Goal: Information Seeking & Learning: Learn about a topic

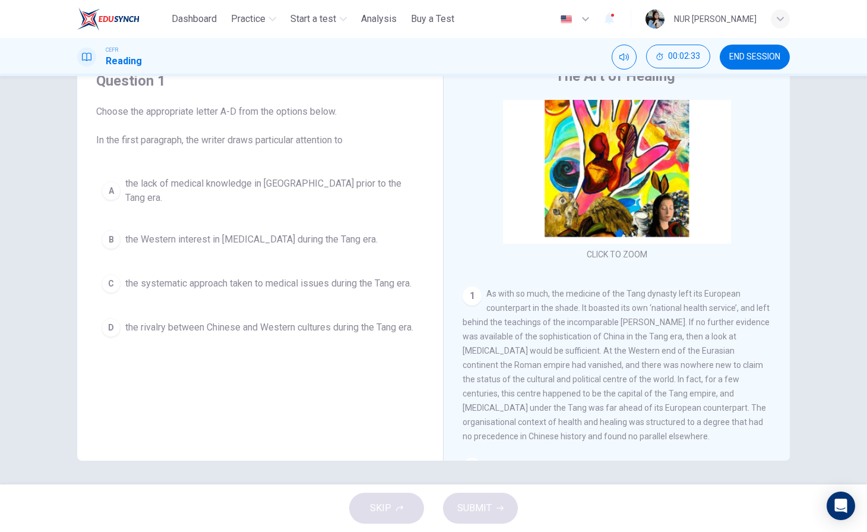
scroll to position [77, 0]
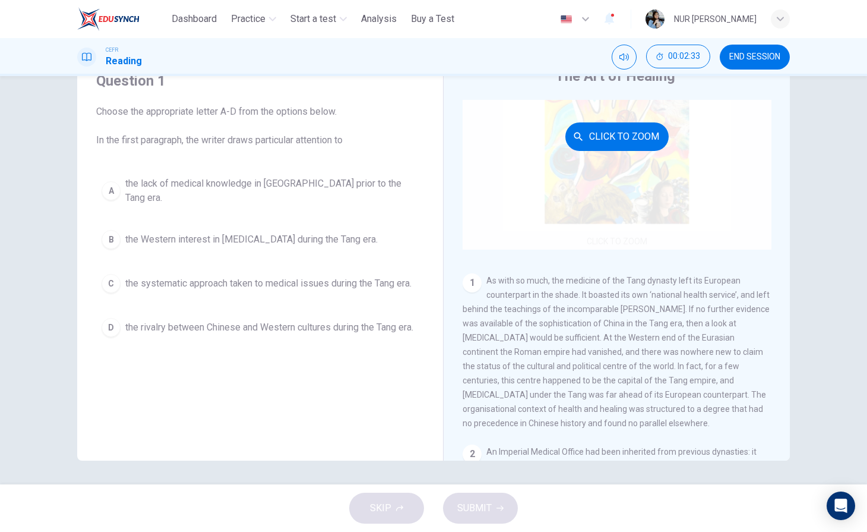
click at [703, 190] on div "Click to Zoom" at bounding box center [617, 136] width 309 height 226
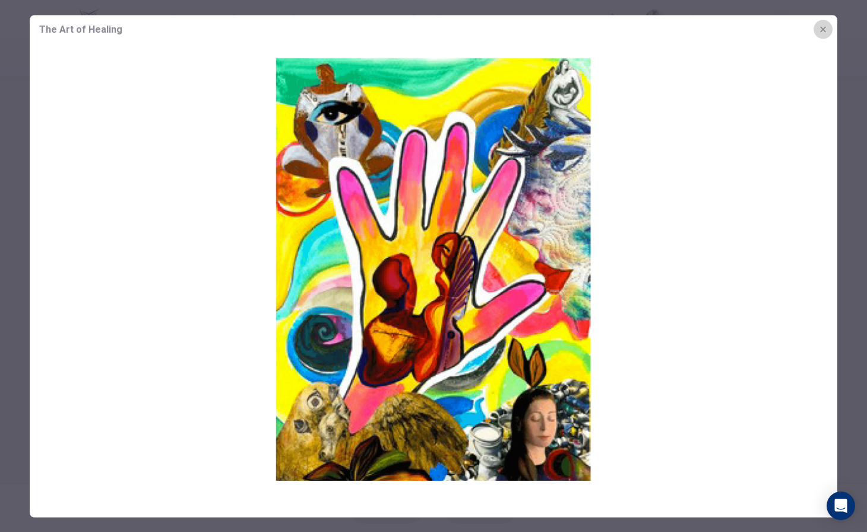
click at [827, 26] on icon "button" at bounding box center [824, 29] width 10 height 10
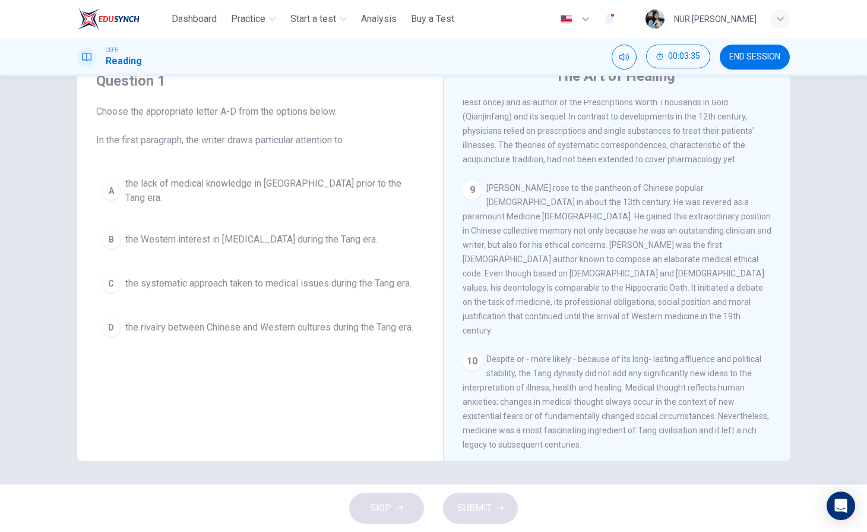
scroll to position [1220, 0]
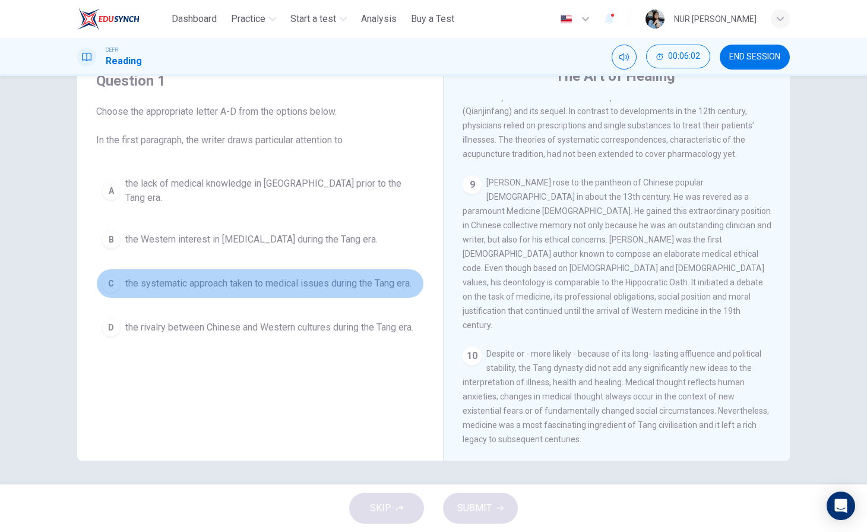
click at [112, 281] on div "C" at bounding box center [111, 283] width 19 height 19
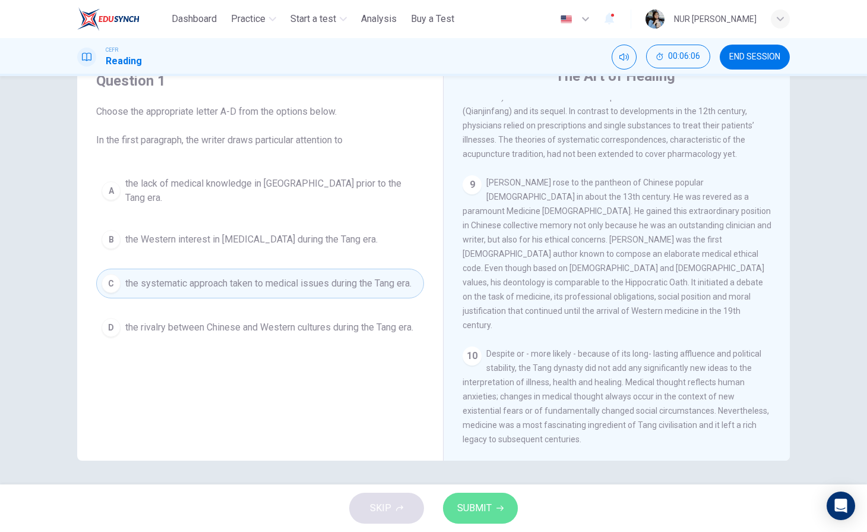
click at [488, 503] on span "SUBMIT" at bounding box center [474, 508] width 34 height 17
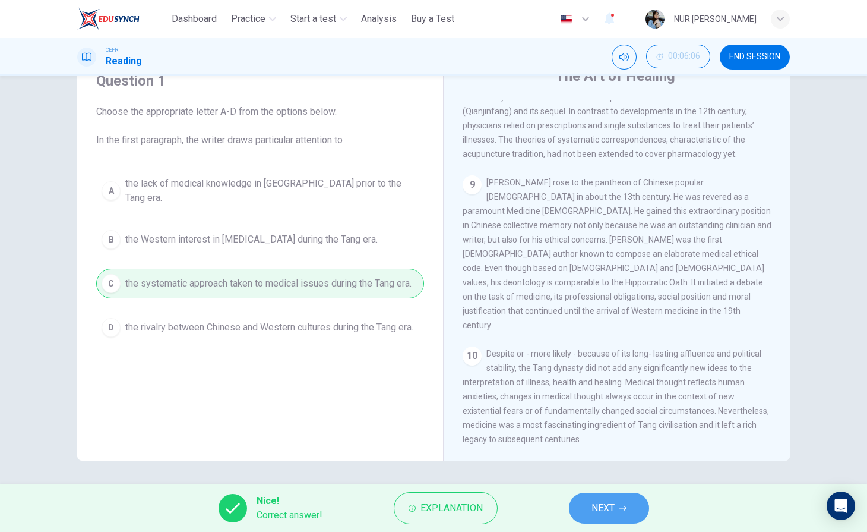
click at [616, 504] on button "NEXT" at bounding box center [609, 508] width 80 height 31
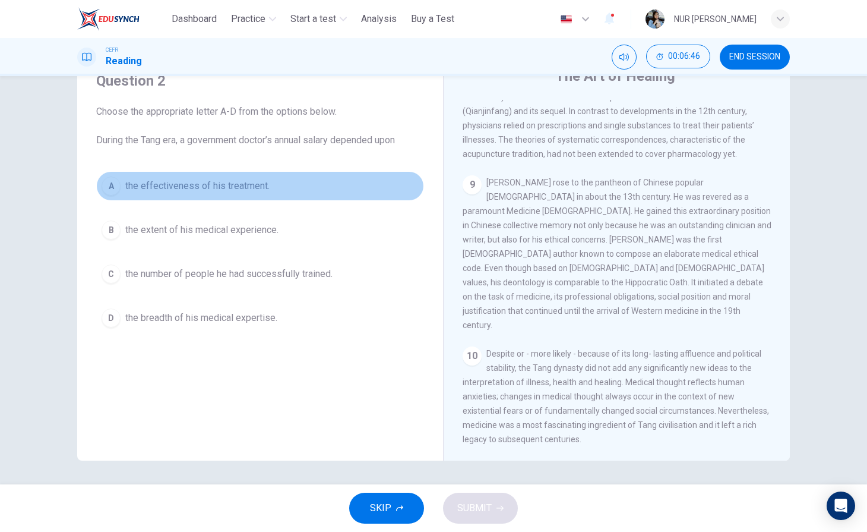
click at [111, 190] on div "A" at bounding box center [111, 185] width 19 height 19
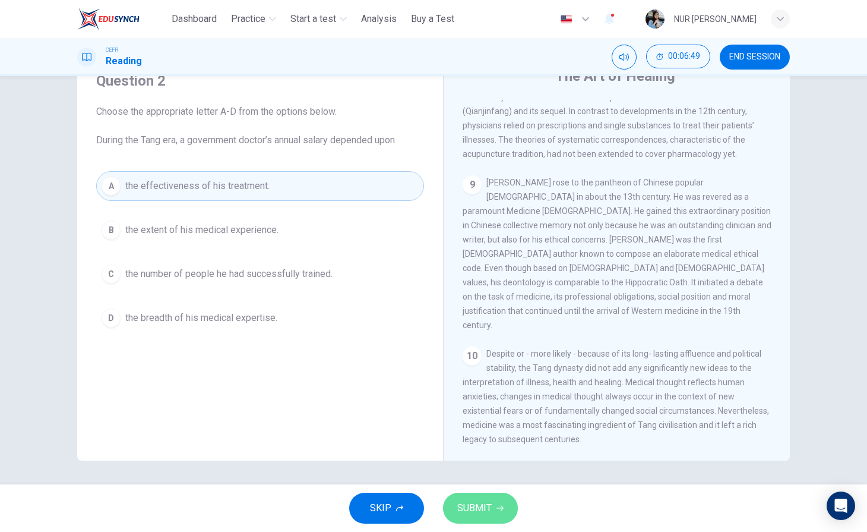
click at [498, 506] on icon "button" at bounding box center [500, 507] width 7 height 7
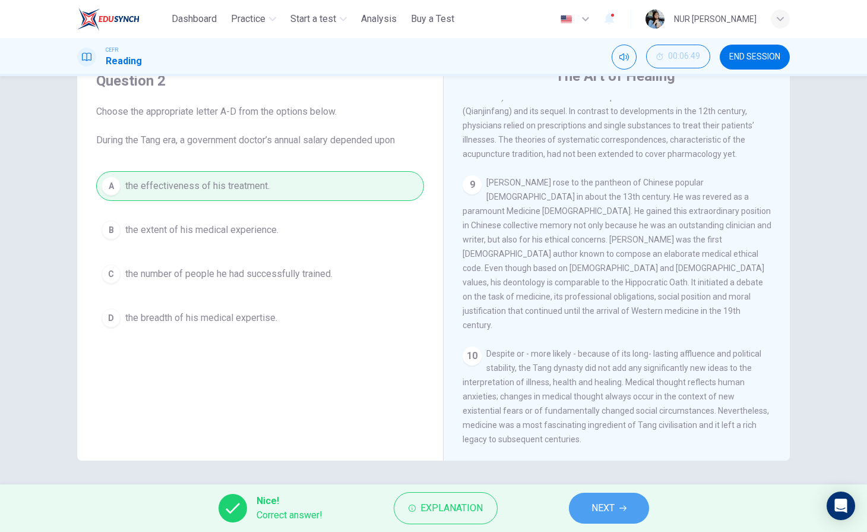
click at [598, 500] on span "NEXT" at bounding box center [603, 508] width 23 height 17
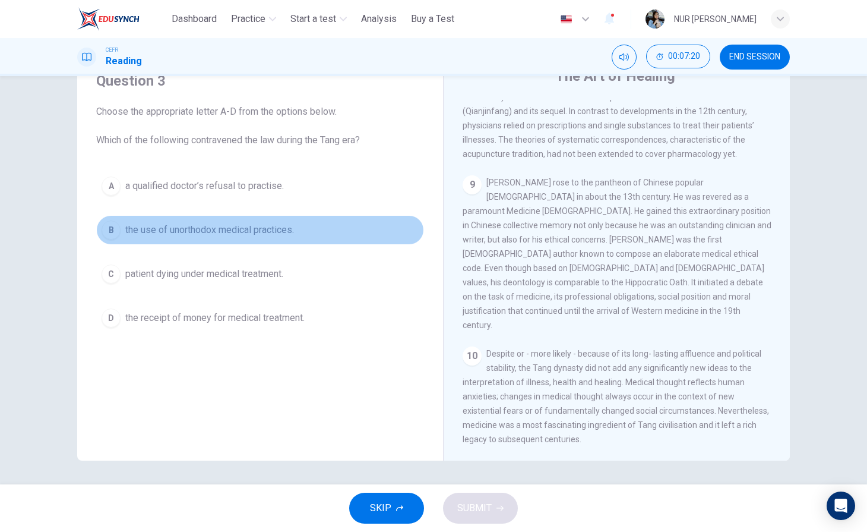
click at [117, 226] on button "B the use of unorthodox medical practices." at bounding box center [260, 230] width 328 height 30
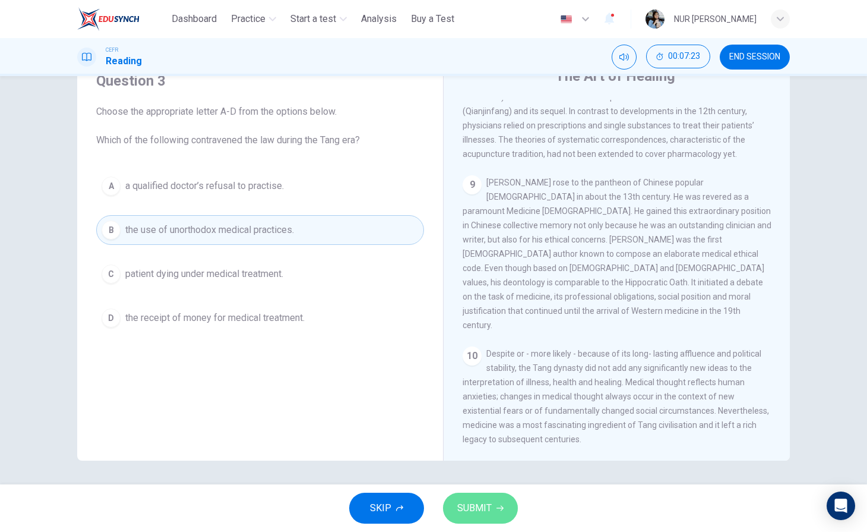
click at [497, 508] on icon "button" at bounding box center [500, 507] width 7 height 7
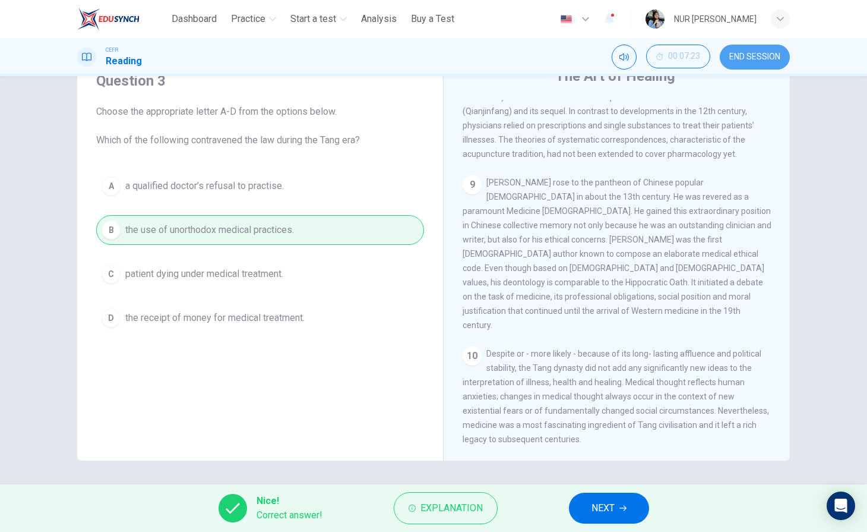
click at [764, 57] on span "END SESSION" at bounding box center [755, 57] width 51 height 10
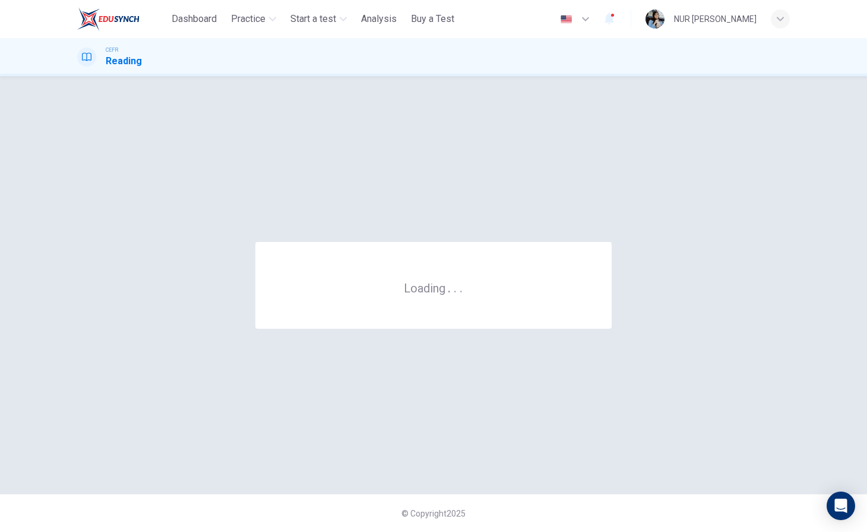
scroll to position [0, 0]
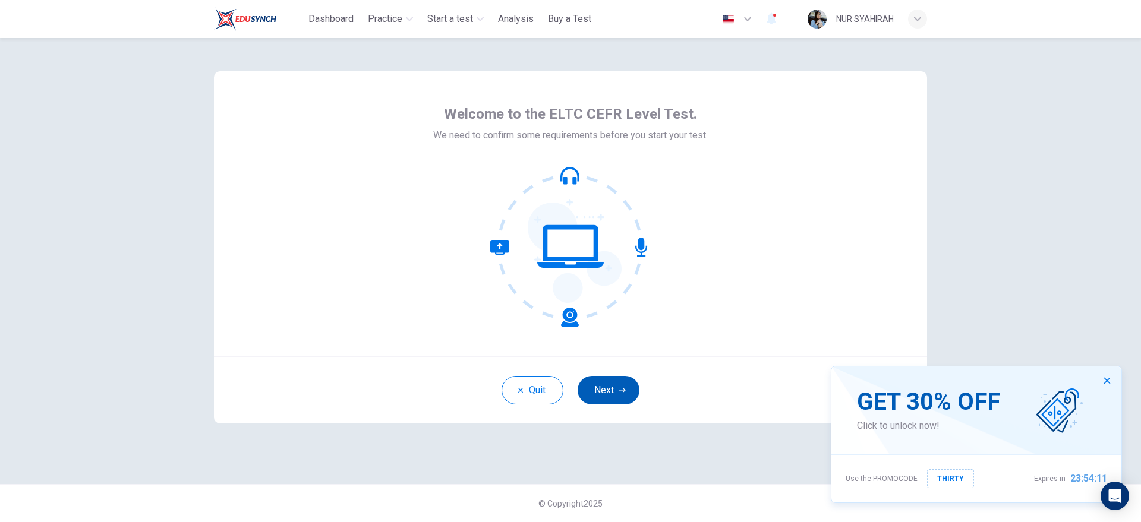
click at [610, 383] on button "Next" at bounding box center [608, 390] width 62 height 29
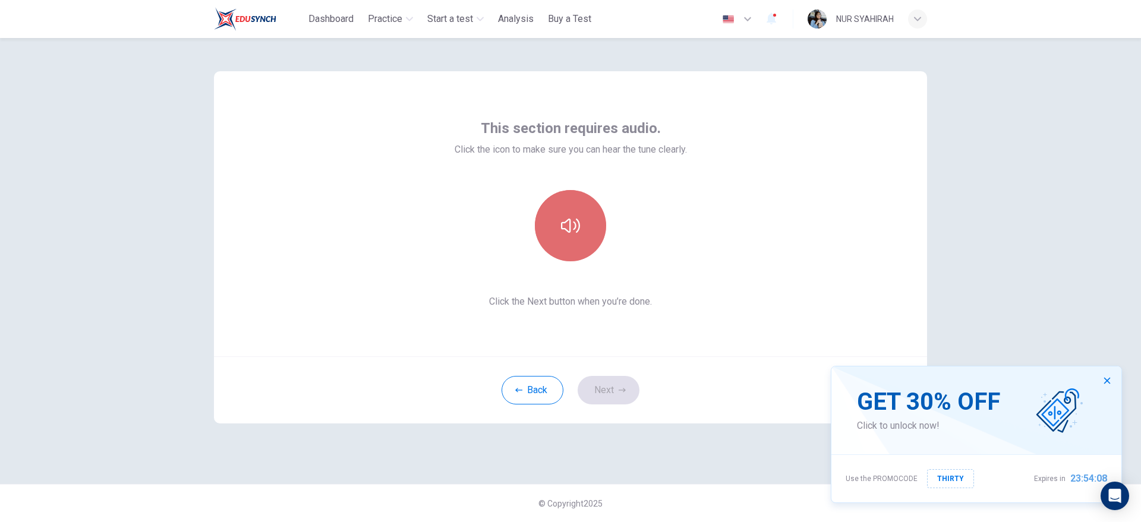
click at [578, 223] on icon "button" at bounding box center [570, 225] width 19 height 19
click at [605, 385] on button "Next" at bounding box center [608, 390] width 62 height 29
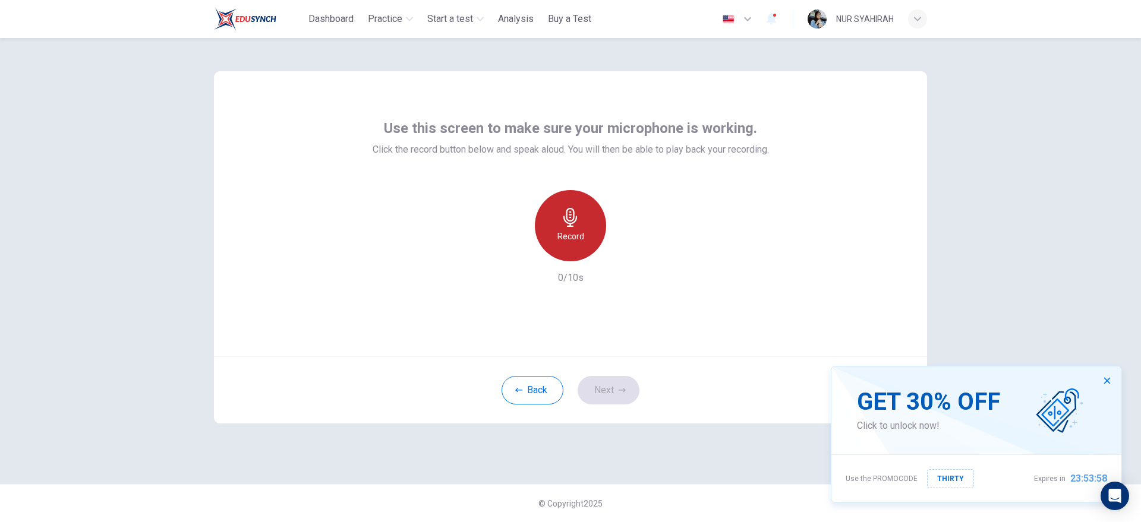
click at [574, 210] on icon "button" at bounding box center [570, 217] width 14 height 19
click at [593, 384] on button "Next" at bounding box center [608, 390] width 62 height 29
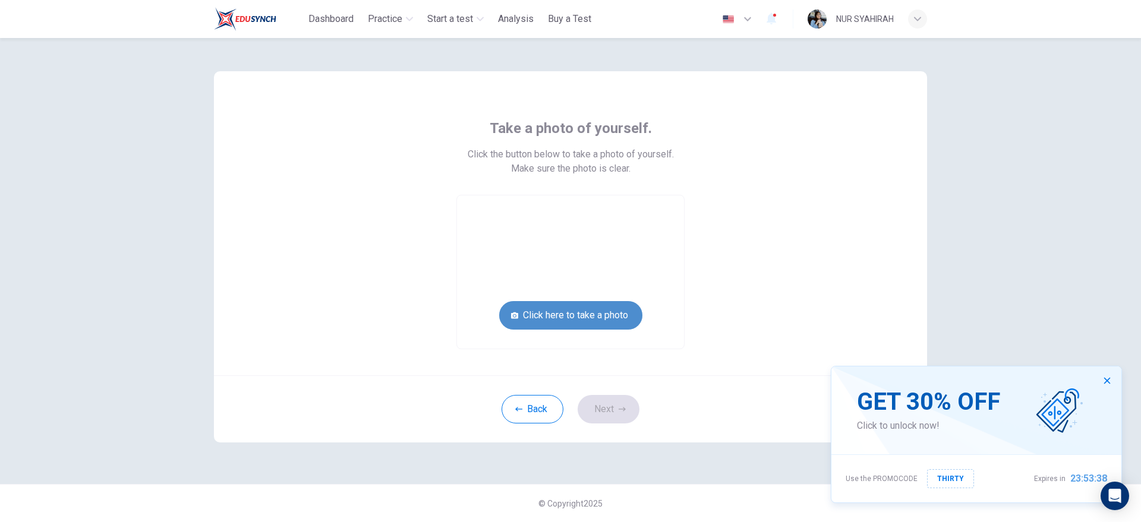
click at [545, 317] on button "Click here to take a photo" at bounding box center [570, 315] width 143 height 29
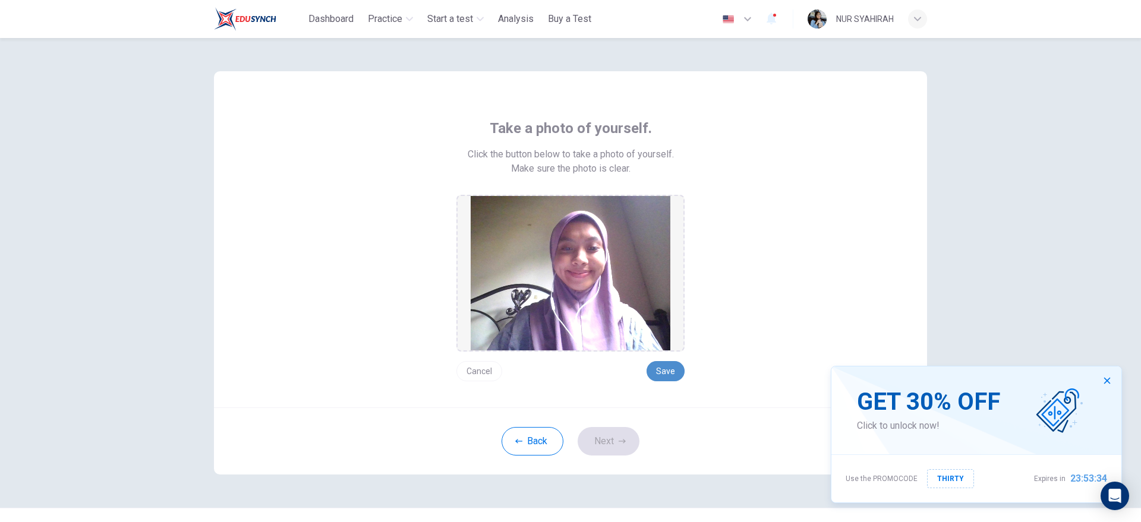
click at [655, 368] on button "Save" at bounding box center [665, 371] width 38 height 20
click at [610, 434] on button "Next" at bounding box center [608, 441] width 62 height 29
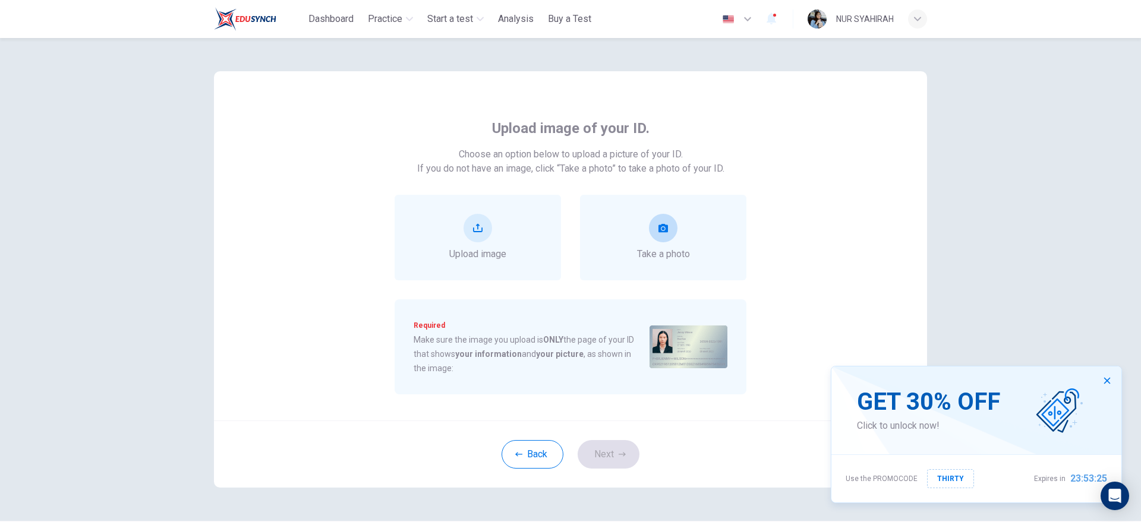
click at [658, 228] on icon "take photo" at bounding box center [663, 228] width 10 height 10
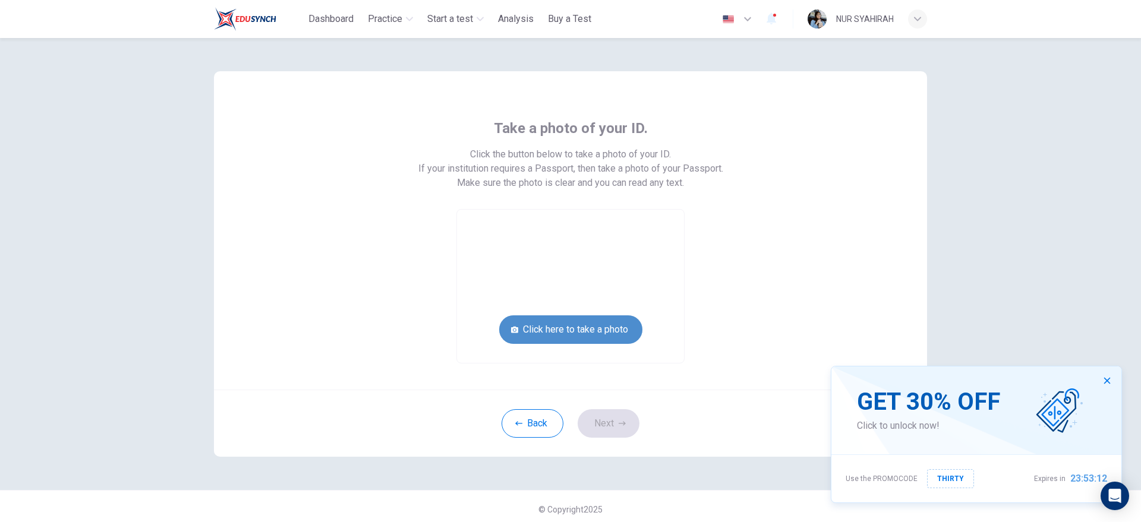
click at [585, 326] on button "Click here to take a photo" at bounding box center [570, 329] width 143 height 29
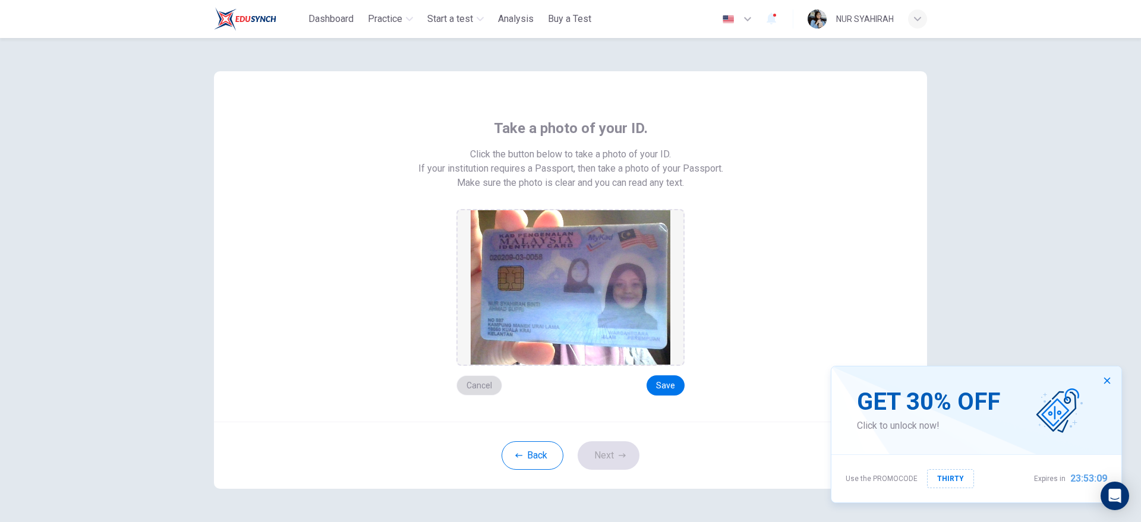
click at [472, 390] on button "Cancel" at bounding box center [479, 385] width 46 height 20
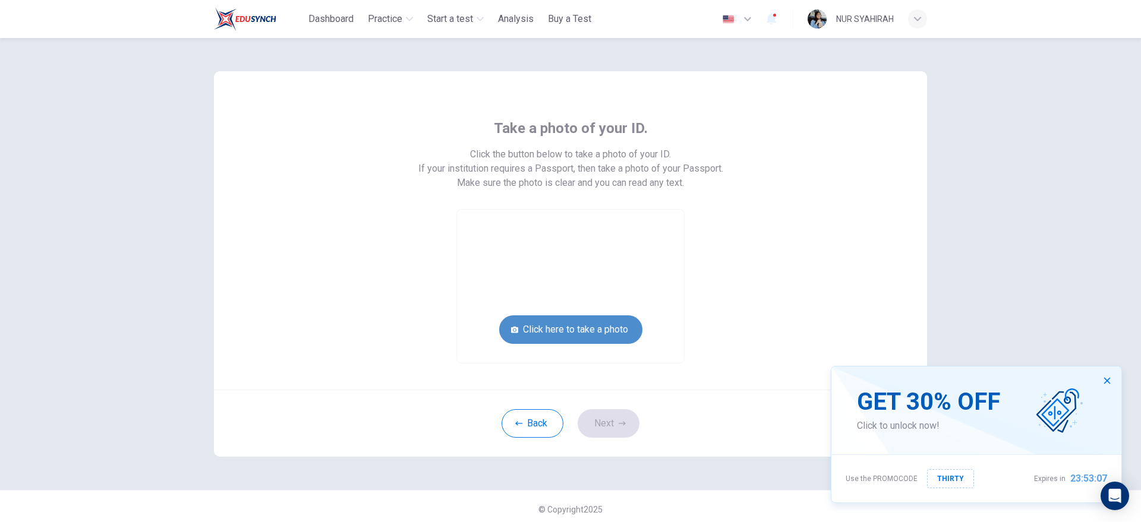
click at [538, 334] on button "Click here to take a photo" at bounding box center [570, 329] width 143 height 29
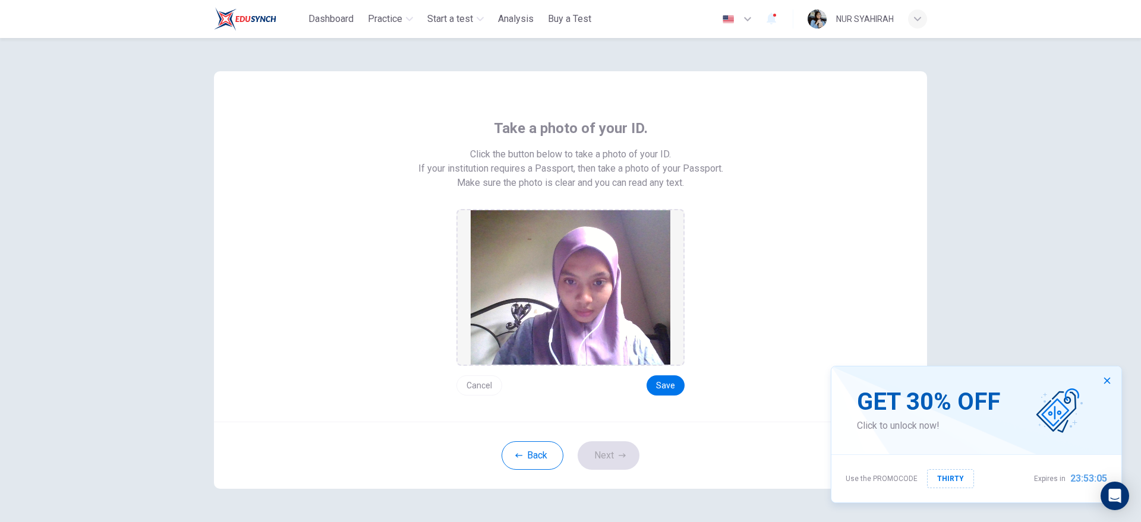
click at [465, 391] on button "Cancel" at bounding box center [479, 385] width 46 height 20
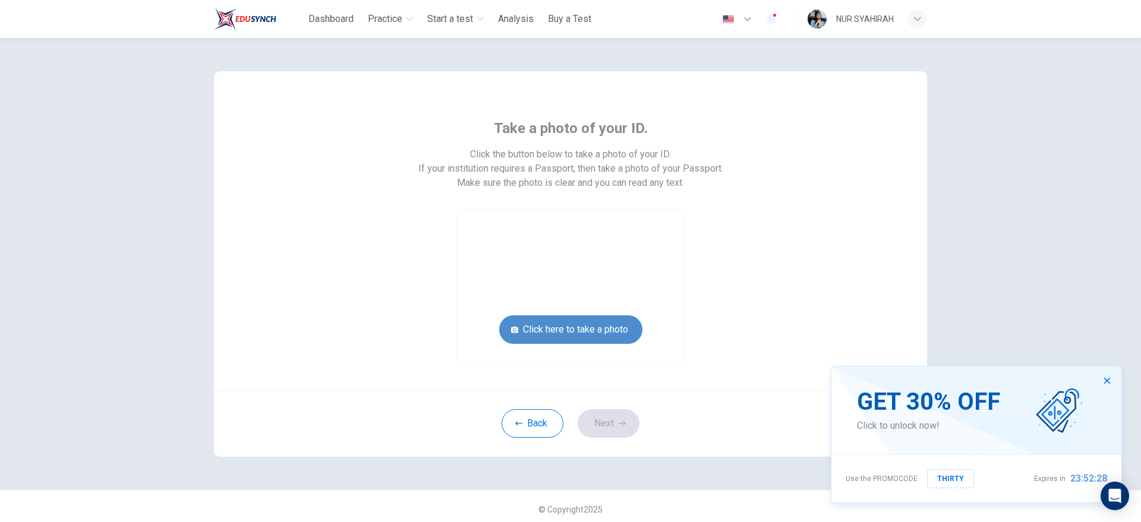
click at [532, 327] on button "Click here to take a photo" at bounding box center [570, 329] width 143 height 29
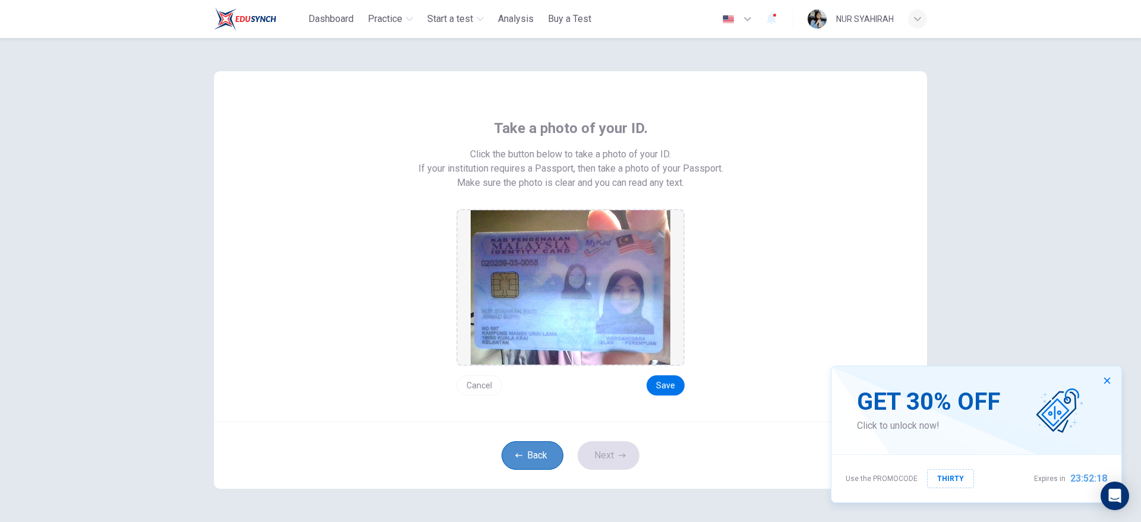
click at [540, 444] on button "Back" at bounding box center [532, 455] width 62 height 29
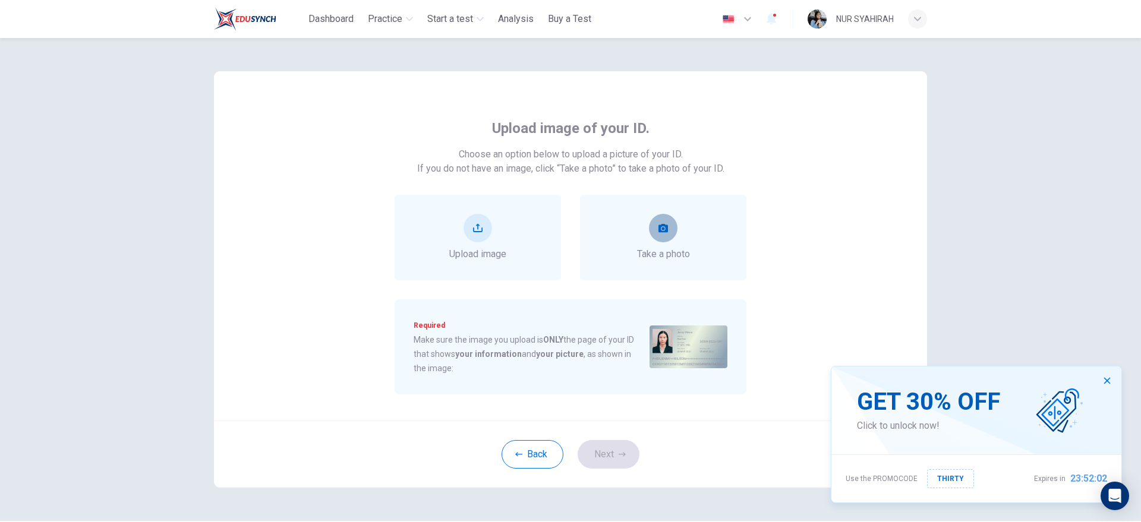
click at [661, 225] on icon "take photo" at bounding box center [663, 228] width 10 height 8
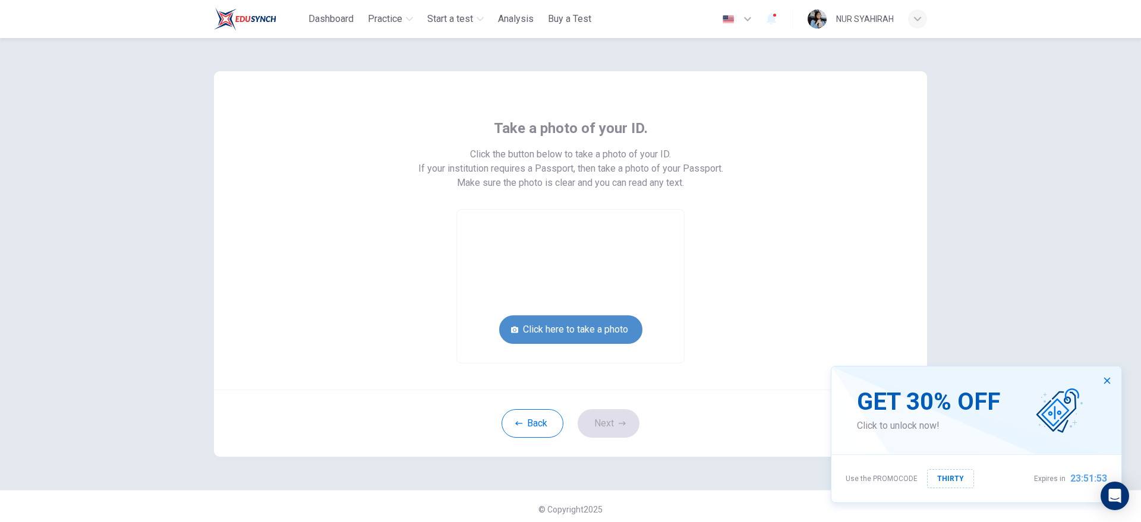
click at [611, 331] on button "Click here to take a photo" at bounding box center [570, 329] width 143 height 29
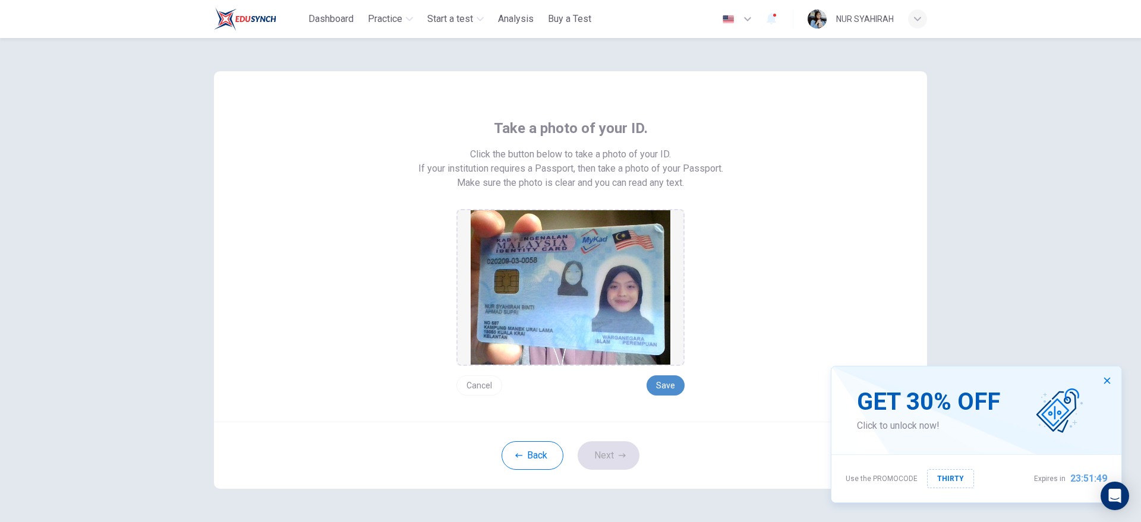
click at [654, 380] on button "Save" at bounding box center [665, 385] width 38 height 20
click at [665, 384] on button "Save" at bounding box center [665, 385] width 38 height 20
click at [662, 383] on button "Save" at bounding box center [665, 385] width 38 height 20
click at [620, 447] on button "Next" at bounding box center [608, 455] width 62 height 29
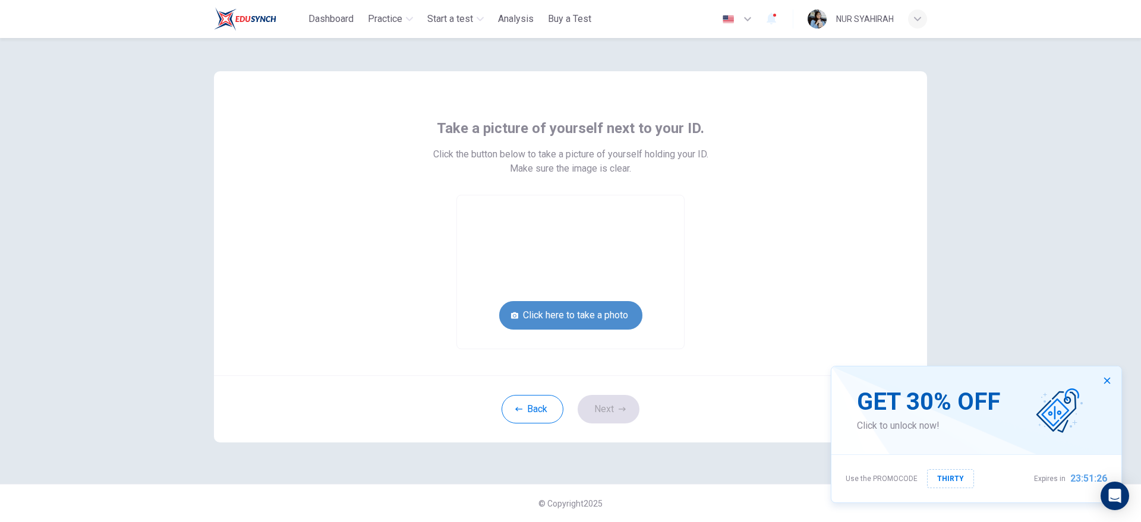
click at [588, 311] on button "Click here to take a photo" at bounding box center [570, 315] width 143 height 29
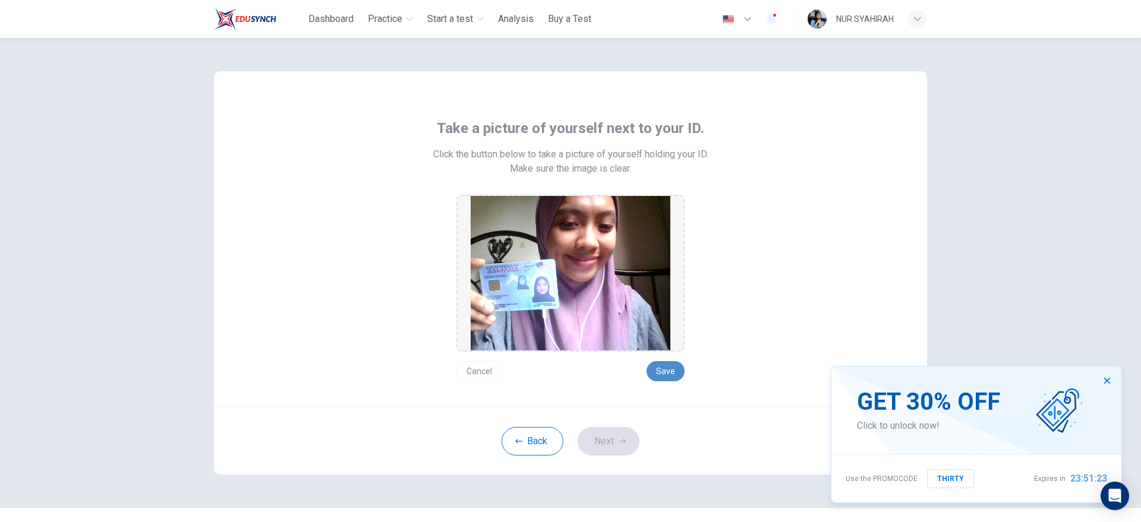
click at [667, 373] on button "Save" at bounding box center [665, 371] width 38 height 20
click at [610, 436] on button "Next" at bounding box center [608, 441] width 62 height 29
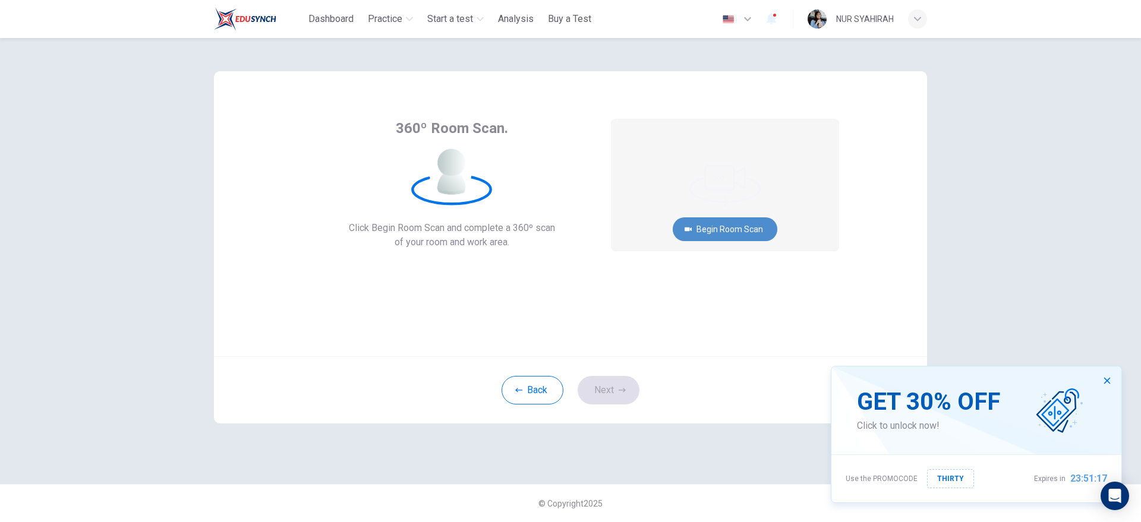
click at [741, 233] on button "Begin Room Scan" at bounding box center [725, 229] width 105 height 24
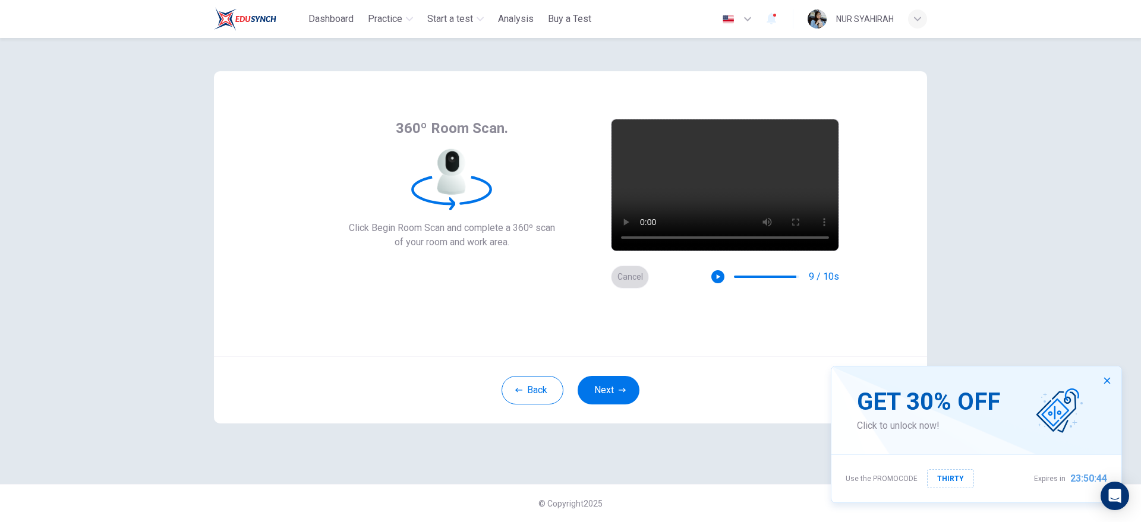
click at [625, 284] on button "Cancel" at bounding box center [630, 277] width 38 height 23
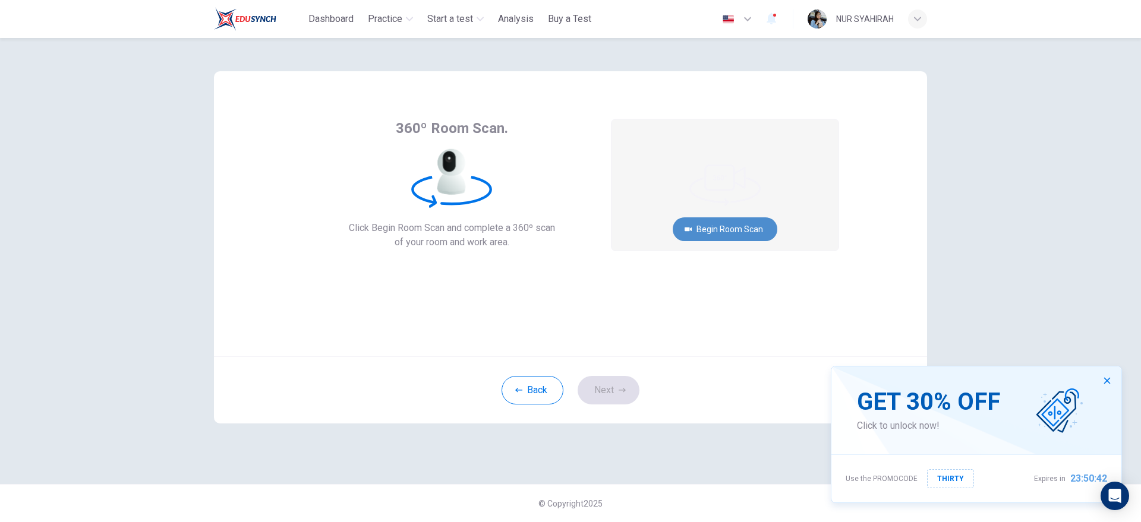
click at [714, 233] on button "Begin Room Scan" at bounding box center [725, 229] width 105 height 24
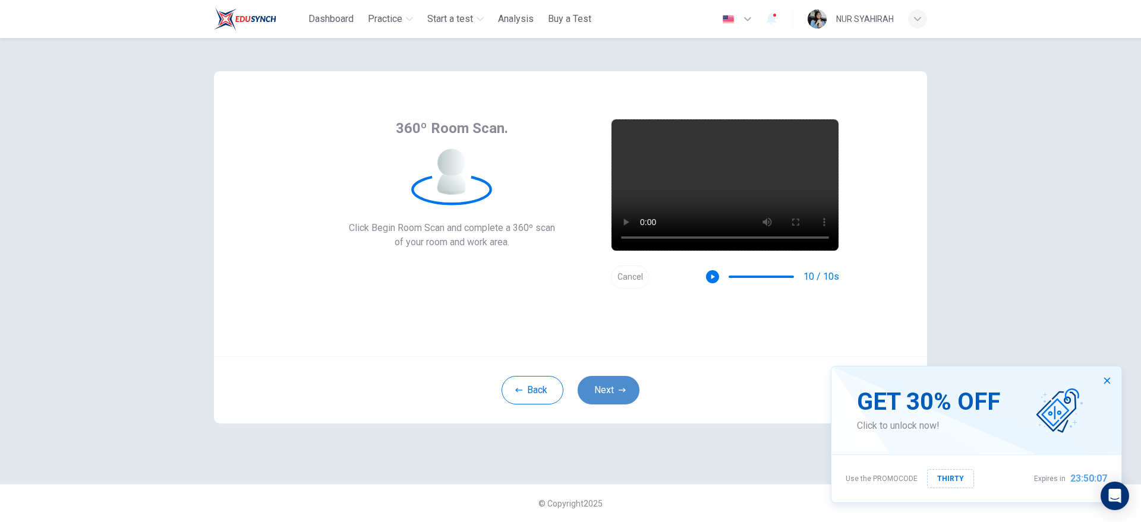
click at [610, 383] on button "Next" at bounding box center [608, 390] width 62 height 29
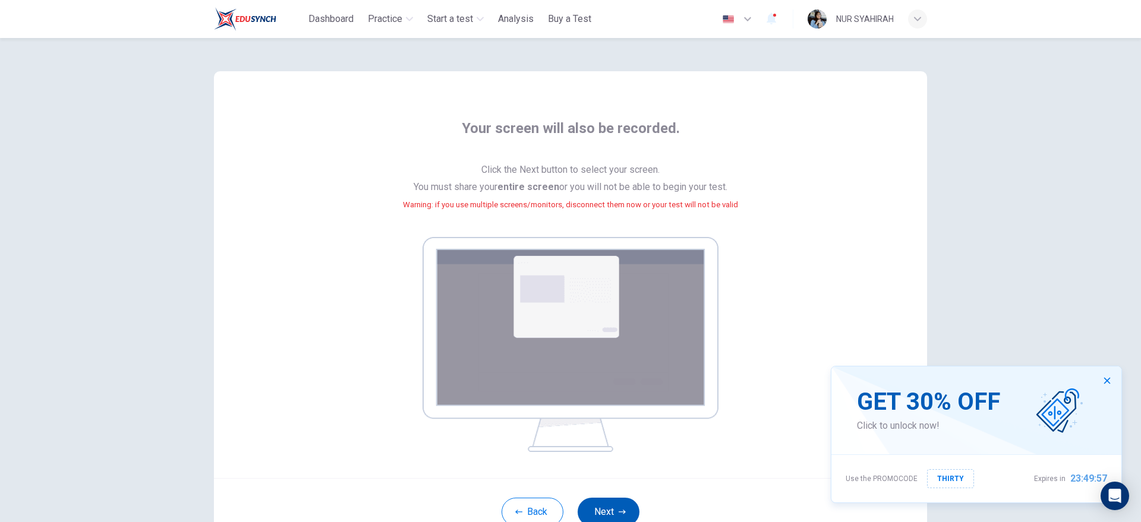
click at [610, 504] on button "Next" at bounding box center [608, 512] width 62 height 29
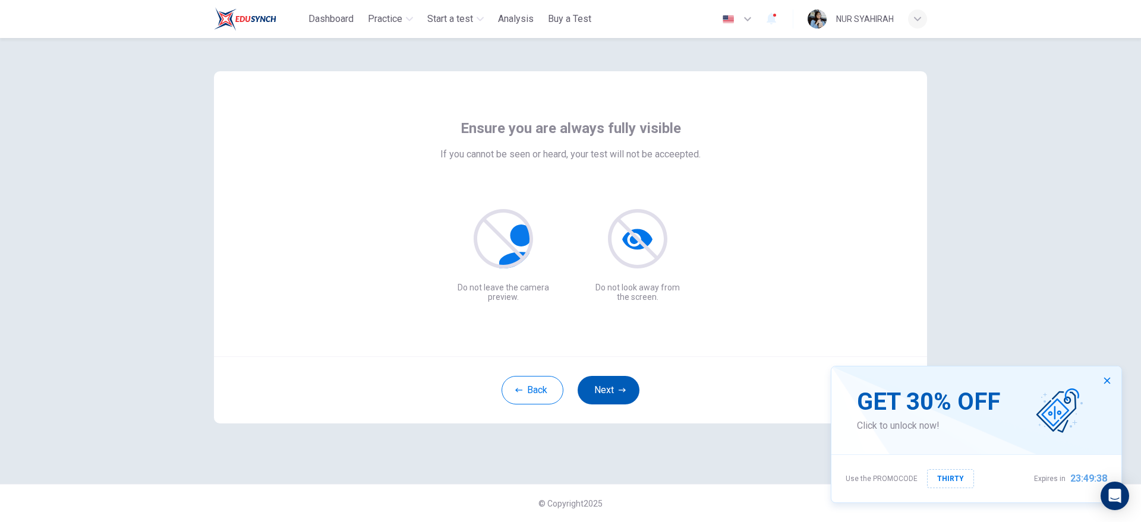
click at [615, 387] on button "Next" at bounding box center [608, 390] width 62 height 29
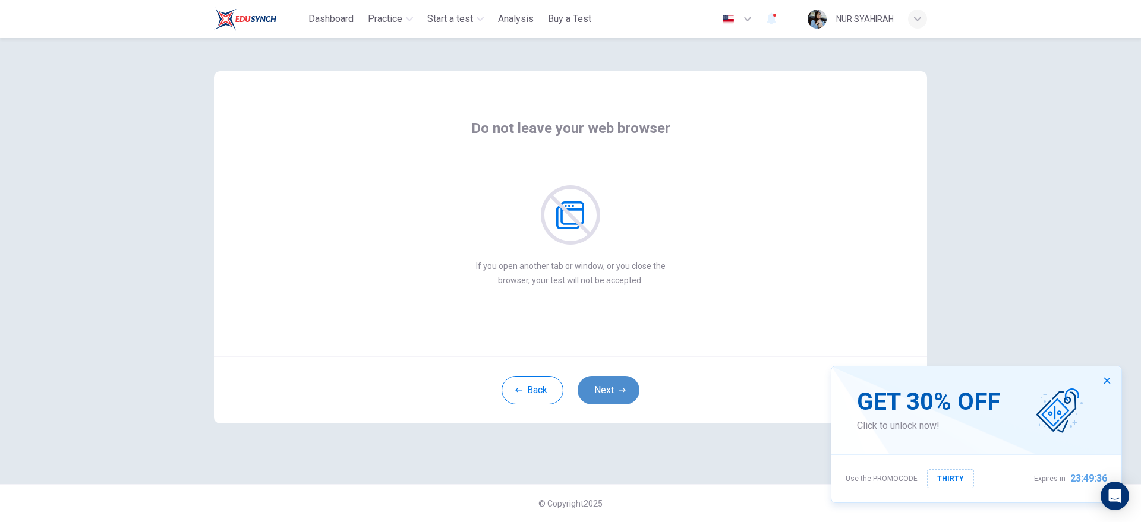
click at [617, 383] on button "Next" at bounding box center [608, 390] width 62 height 29
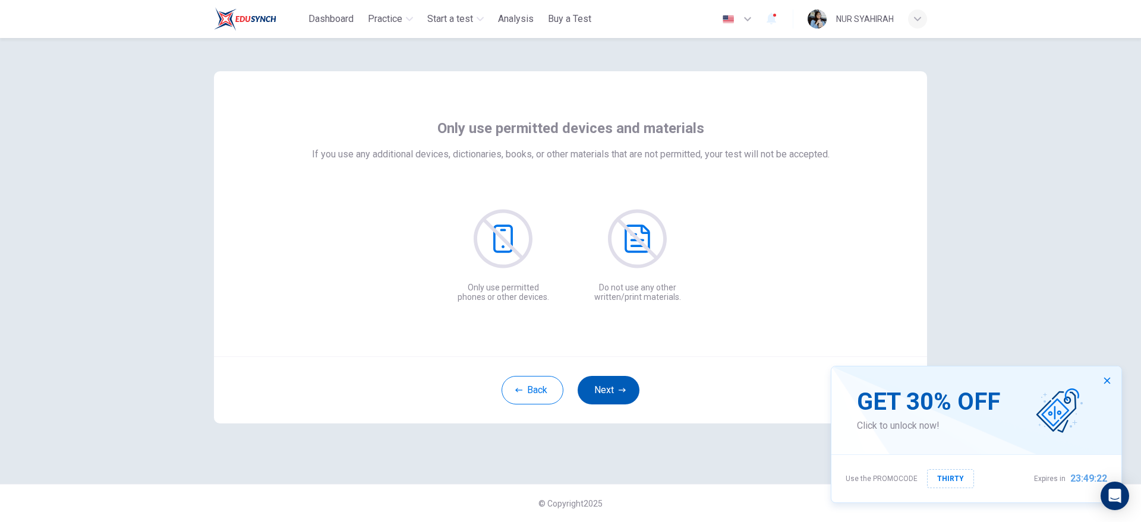
click at [616, 382] on button "Next" at bounding box center [608, 390] width 62 height 29
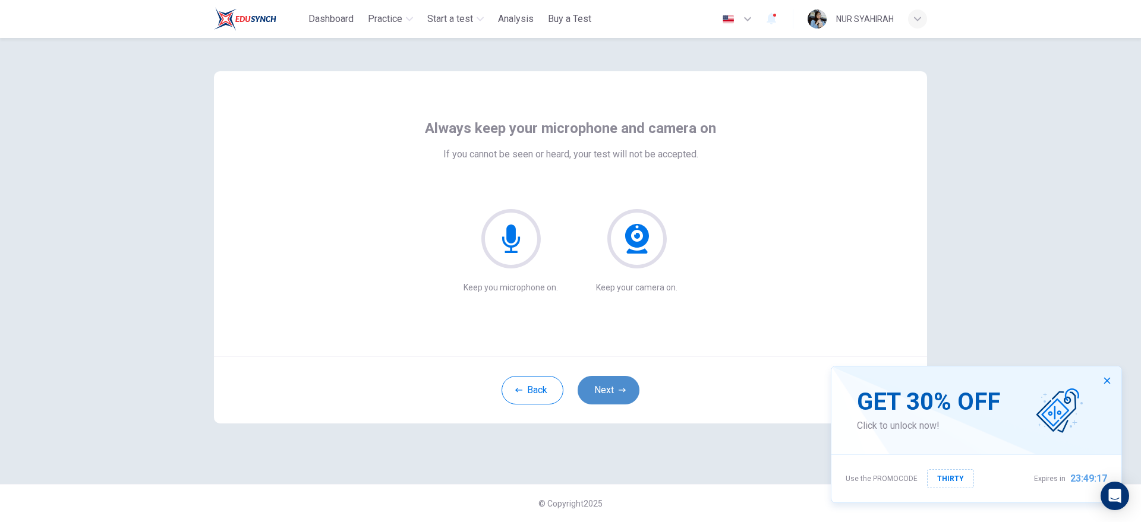
click at [616, 381] on button "Next" at bounding box center [608, 390] width 62 height 29
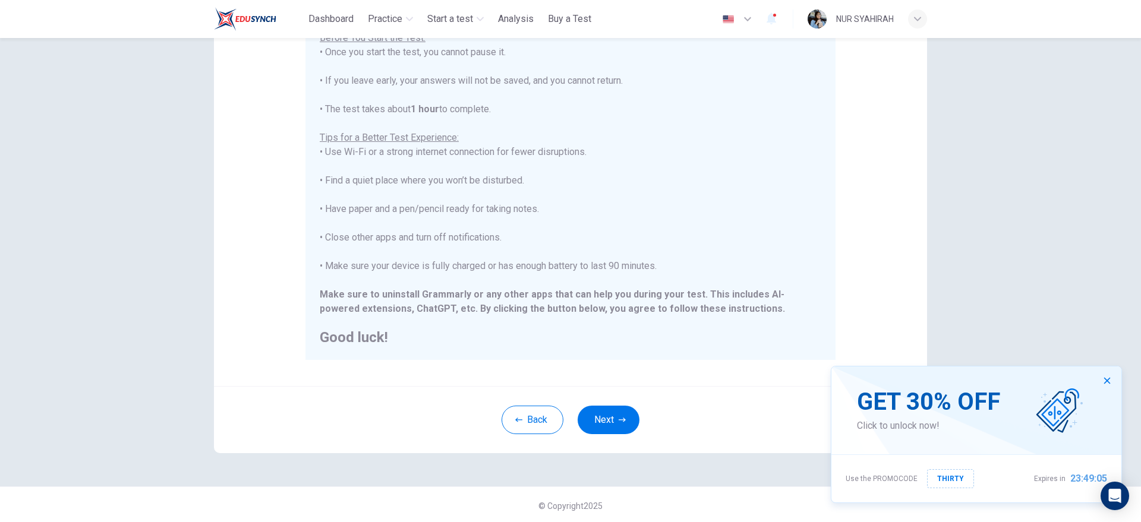
scroll to position [138, 0]
click at [1104, 381] on icon "button" at bounding box center [1107, 381] width 10 height 10
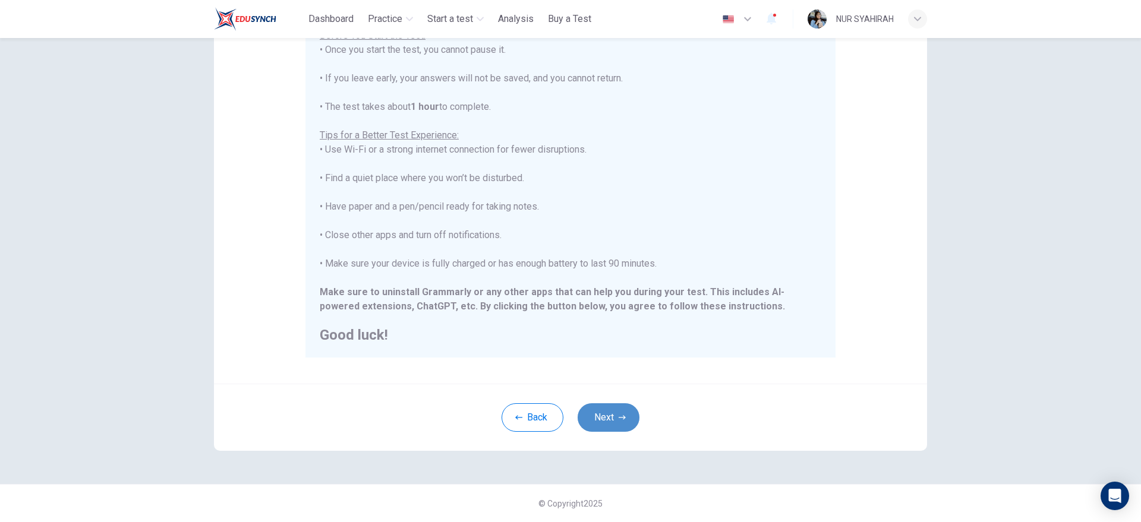
click at [601, 409] on button "Next" at bounding box center [608, 417] width 62 height 29
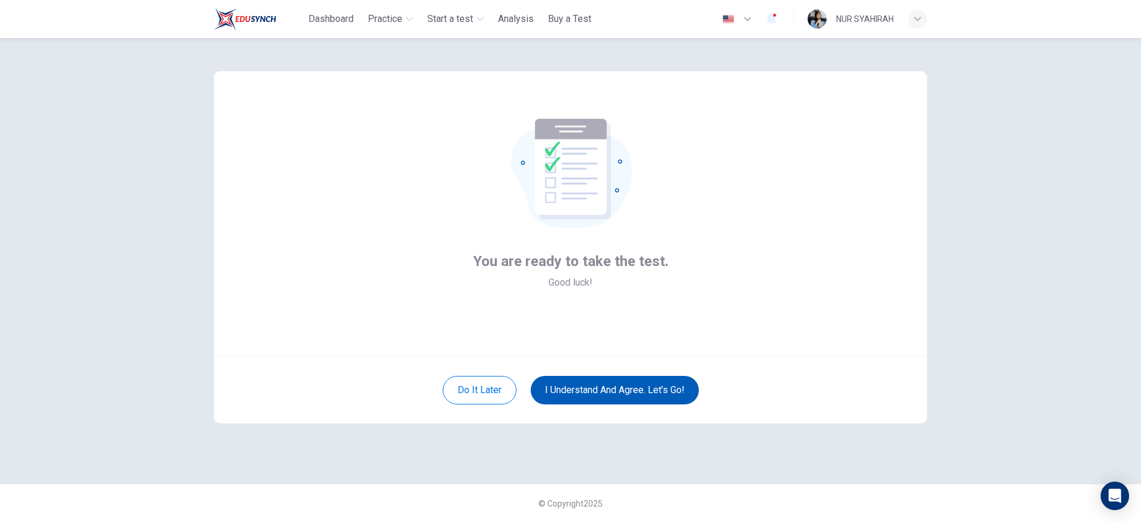
scroll to position [0, 0]
click at [575, 386] on button "I understand and agree. Let’s go!" at bounding box center [615, 390] width 168 height 29
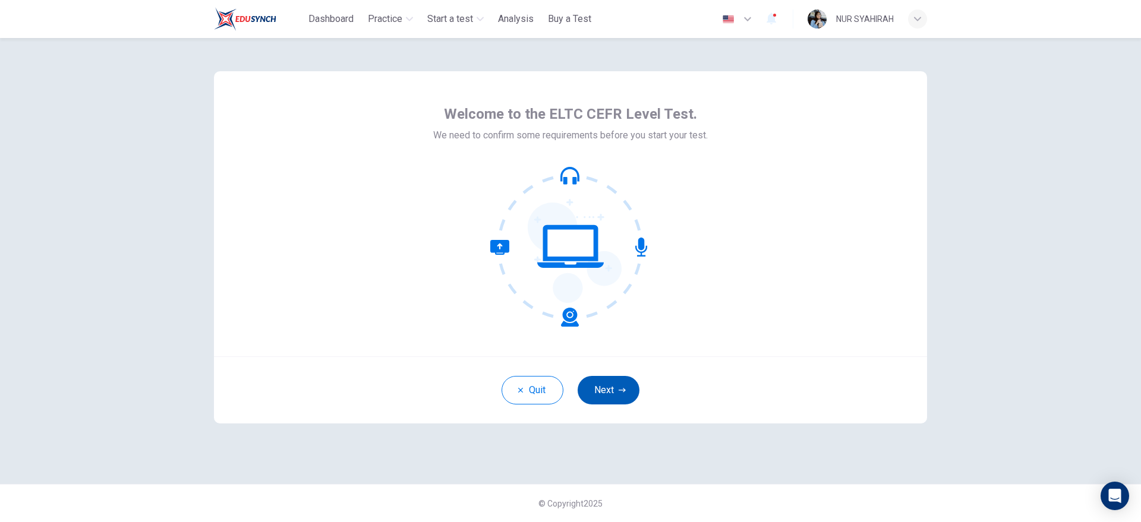
click at [587, 382] on button "Next" at bounding box center [608, 390] width 62 height 29
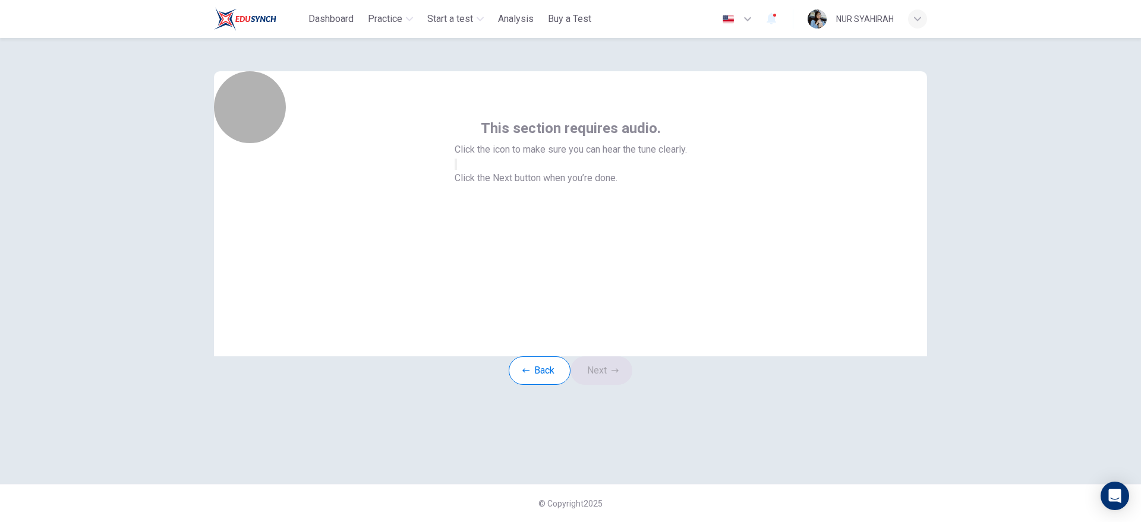
click at [457, 170] on button "button" at bounding box center [456, 164] width 2 height 11
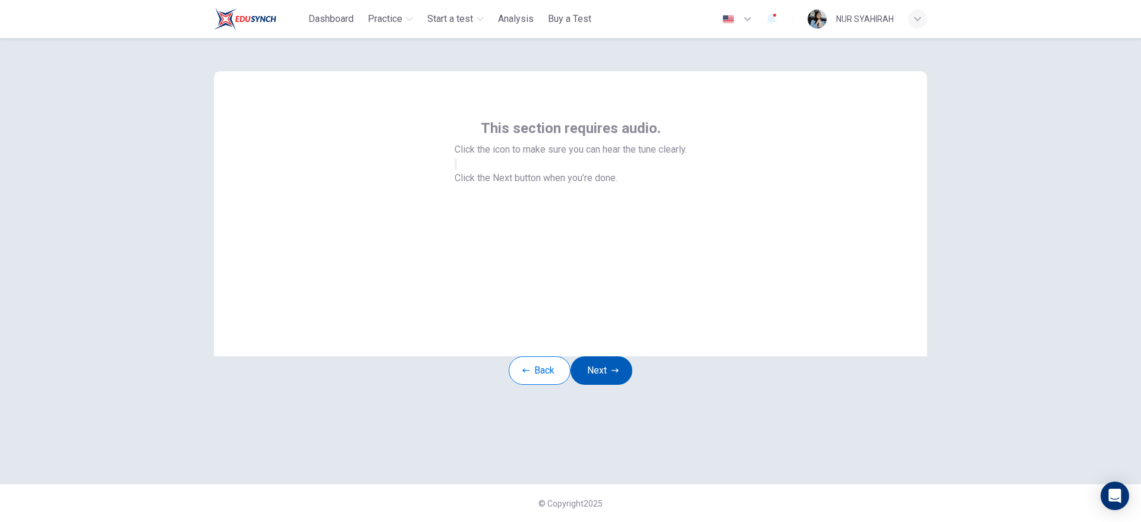
click at [603, 385] on button "Next" at bounding box center [601, 370] width 62 height 29
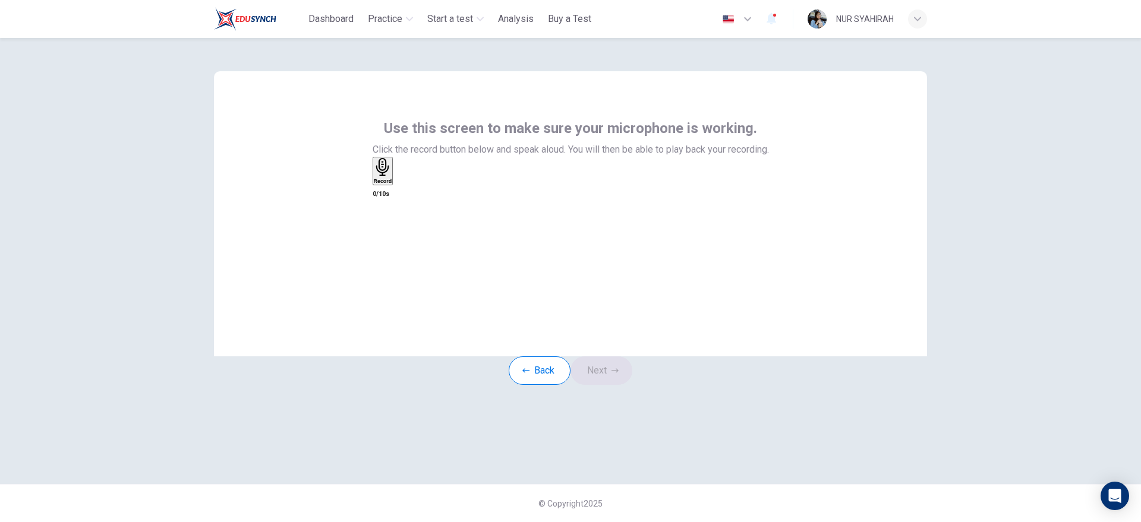
click at [392, 184] on div "Record" at bounding box center [383, 171] width 18 height 26
click at [386, 248] on h6 "Stop" at bounding box center [380, 251] width 12 height 6
click at [396, 183] on icon "button" at bounding box center [396, 183] width 0 height 0
click at [600, 378] on button "Next" at bounding box center [601, 370] width 62 height 29
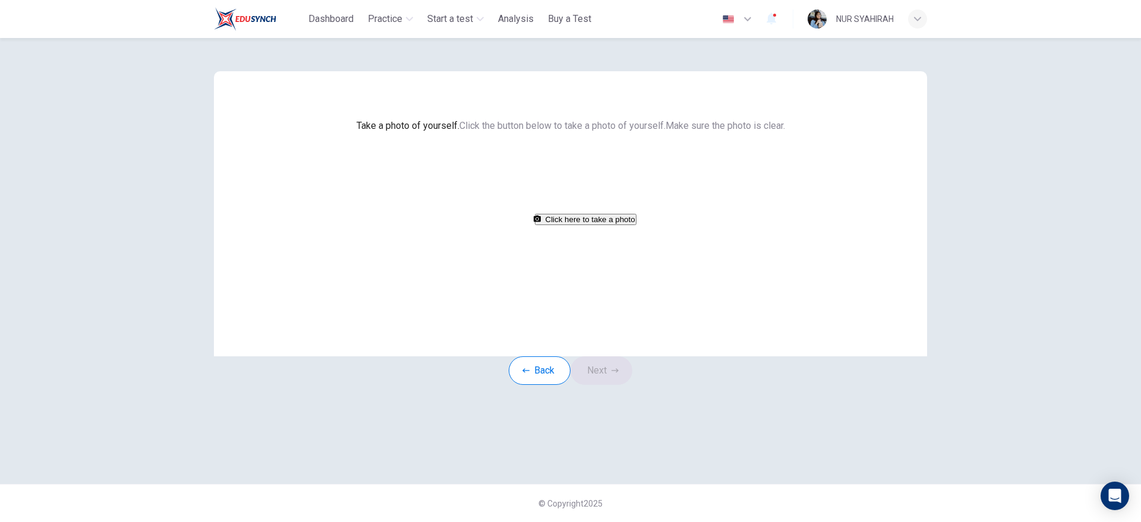
click at [595, 225] on button "Click here to take a photo" at bounding box center [586, 219] width 102 height 11
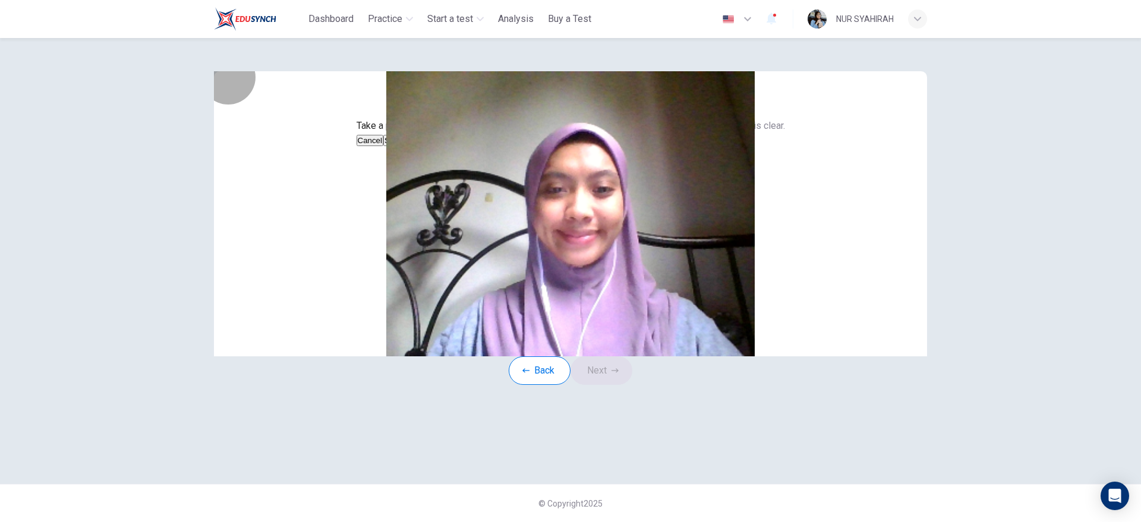
click at [403, 146] on button "Save" at bounding box center [393, 140] width 20 height 11
click at [608, 385] on button "Next" at bounding box center [601, 370] width 62 height 29
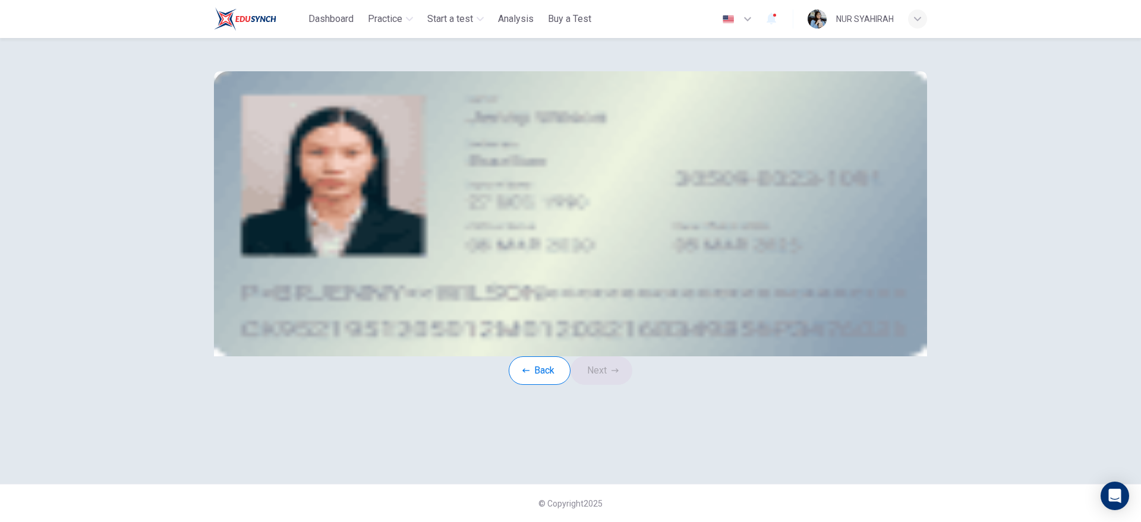
click at [313, 172] on icon "take photo" at bounding box center [308, 168] width 10 height 8
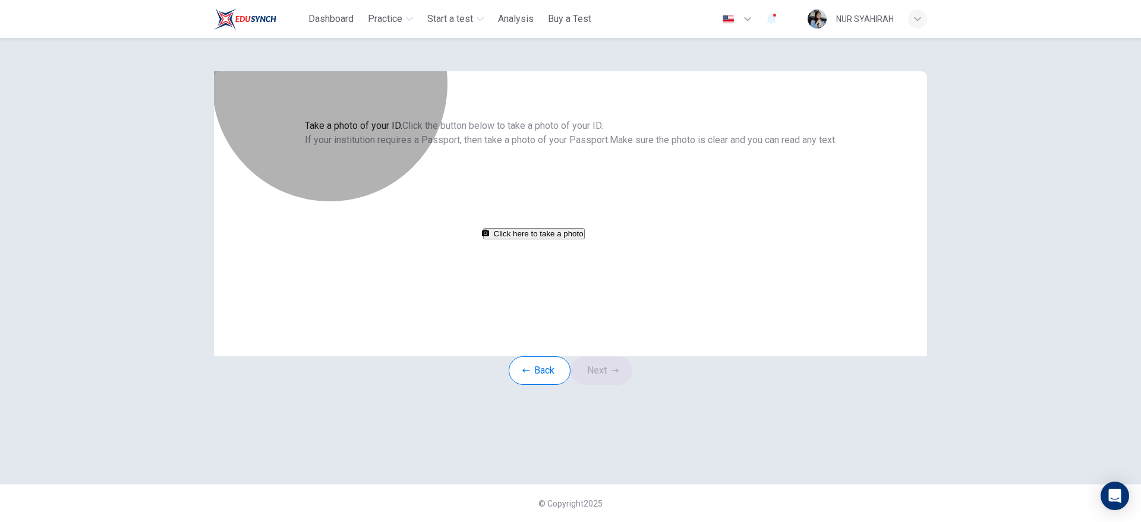
click at [585, 239] on button "Click here to take a photo" at bounding box center [534, 233] width 102 height 11
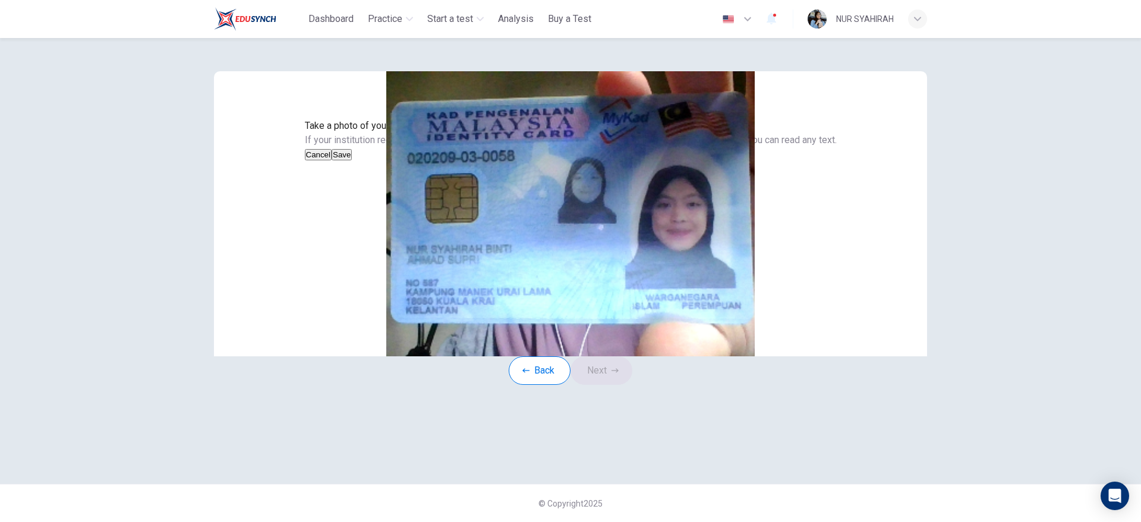
click at [352, 160] on button "Save" at bounding box center [342, 154] width 20 height 11
click at [605, 385] on button "Next" at bounding box center [601, 370] width 62 height 29
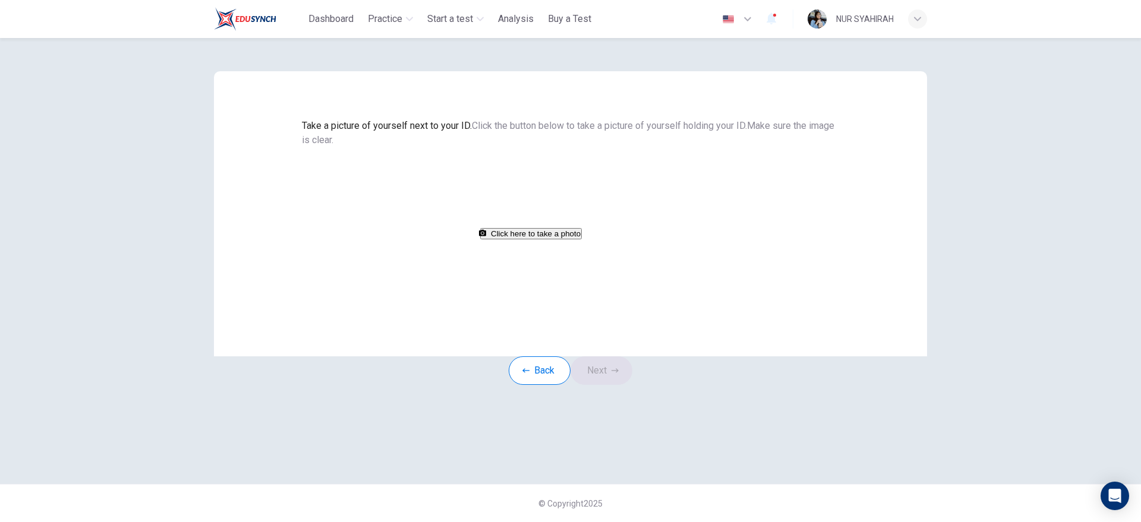
click at [541, 239] on button "Click here to take a photo" at bounding box center [531, 233] width 102 height 11
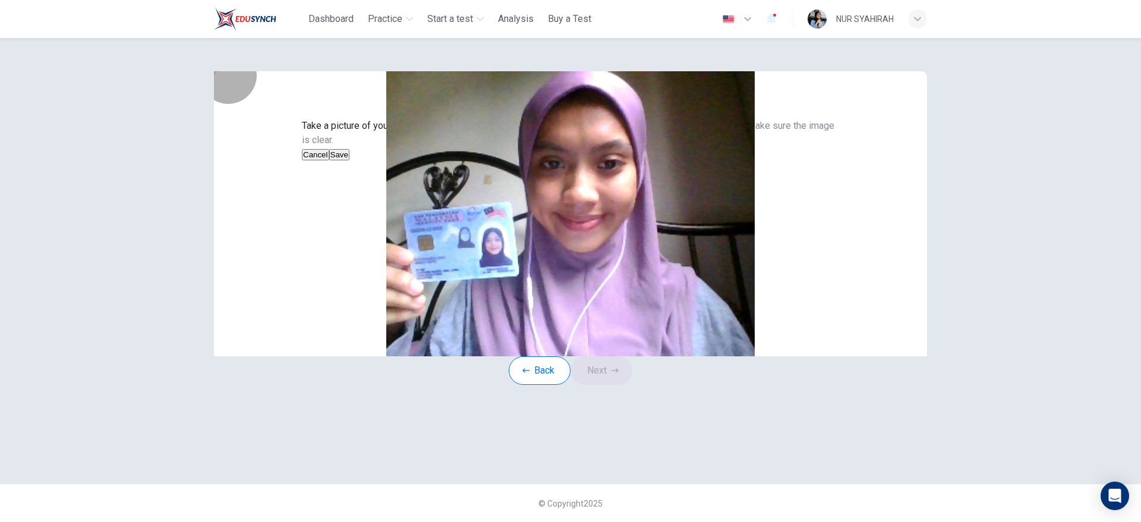
click at [349, 160] on button "Save" at bounding box center [339, 154] width 20 height 11
click at [616, 385] on button "Next" at bounding box center [601, 370] width 62 height 29
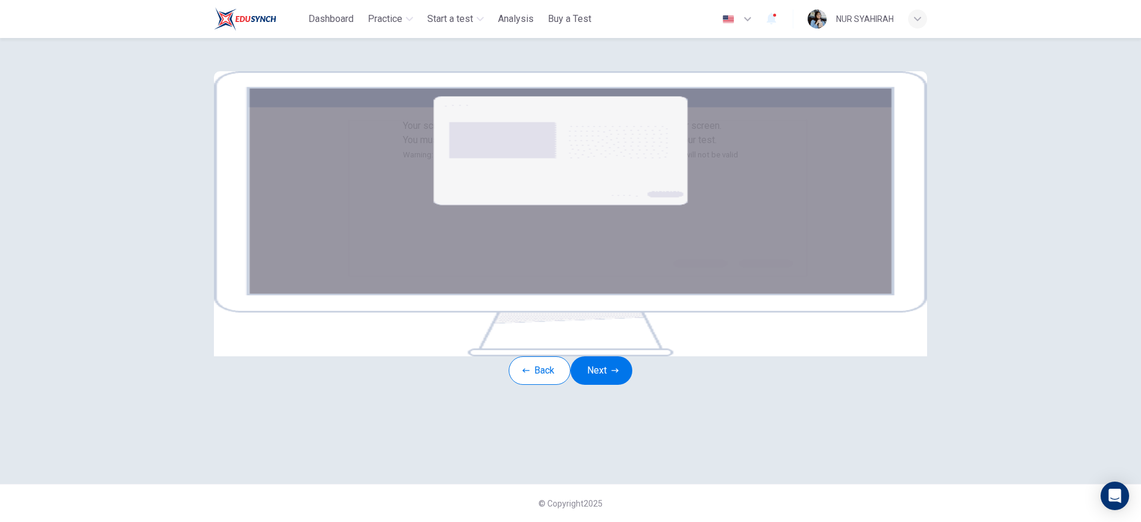
scroll to position [53, 0]
click at [606, 385] on button "Next" at bounding box center [601, 370] width 62 height 29
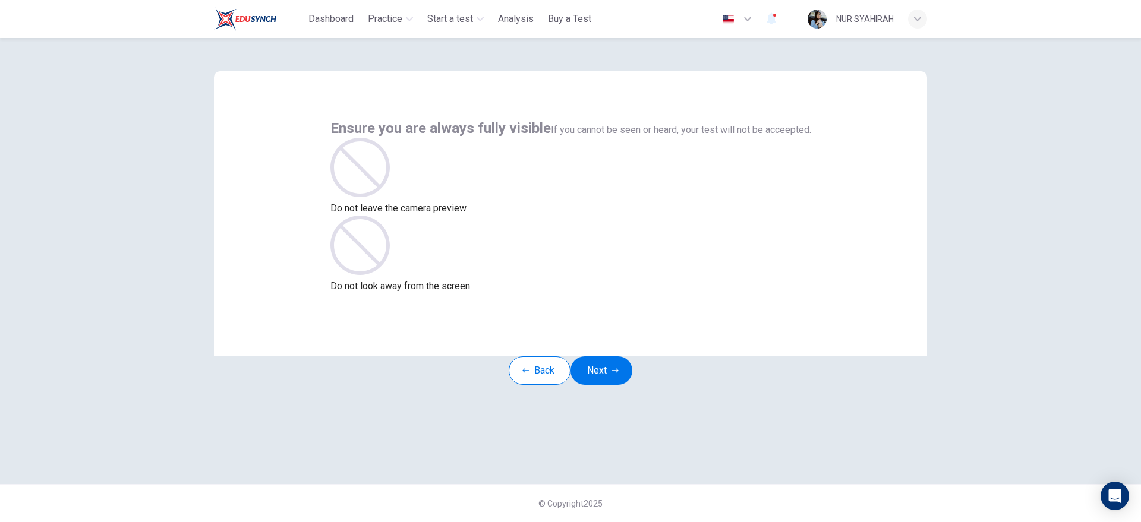
scroll to position [0, 0]
click at [602, 384] on button "Next" at bounding box center [601, 370] width 62 height 29
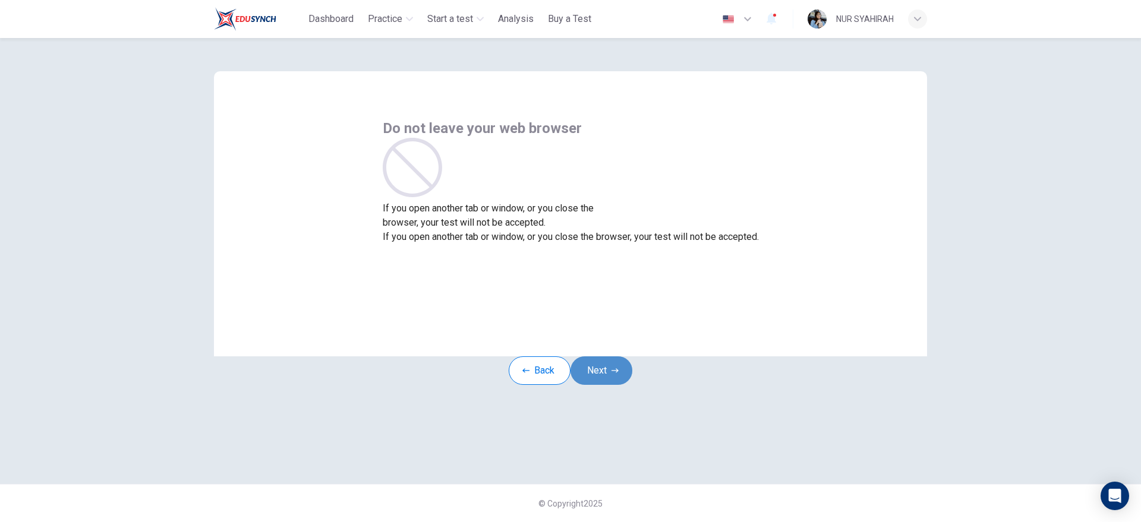
click at [602, 384] on button "Next" at bounding box center [601, 370] width 62 height 29
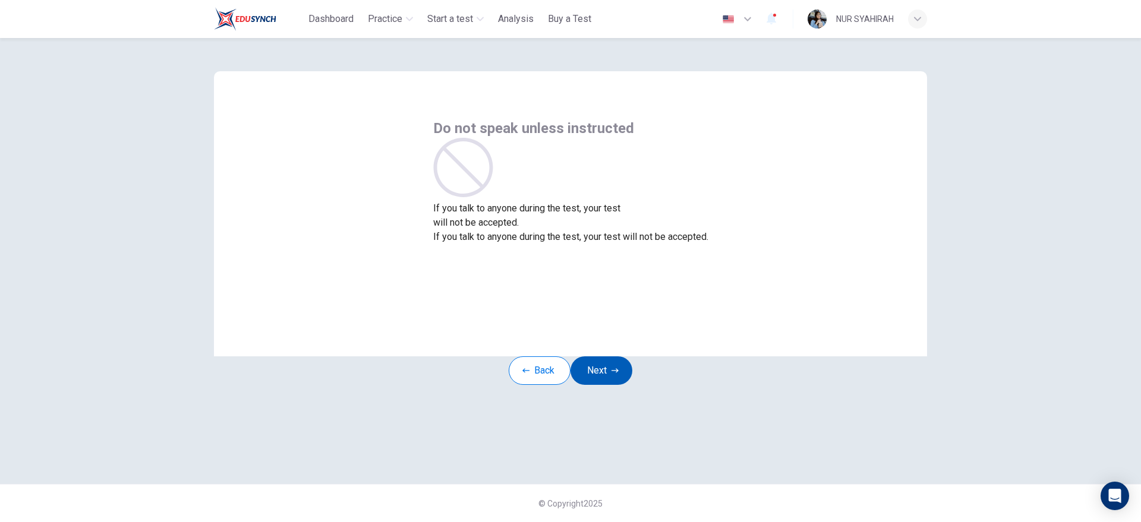
click at [602, 384] on button "Next" at bounding box center [601, 370] width 62 height 29
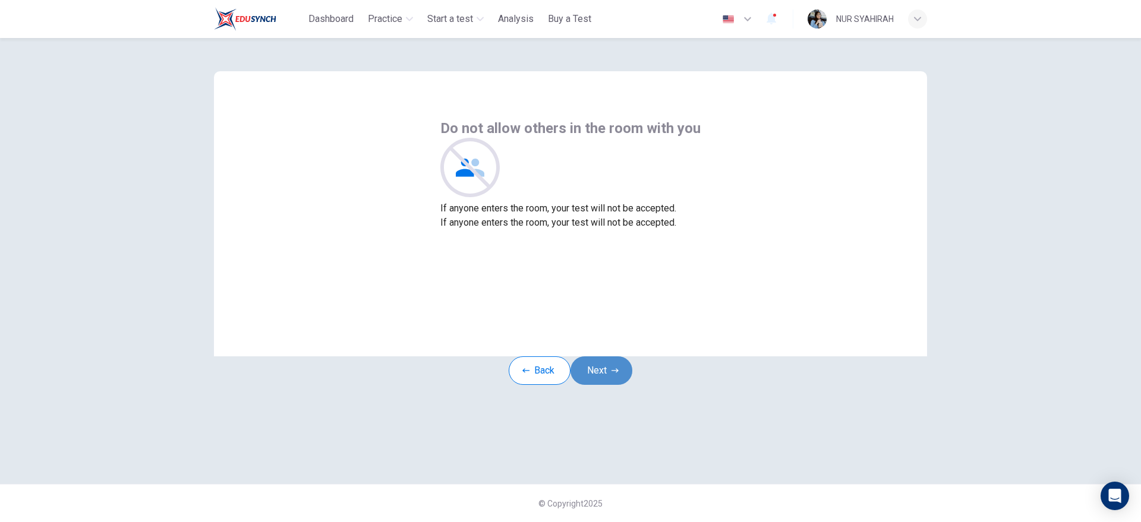
click at [598, 383] on button "Next" at bounding box center [601, 370] width 62 height 29
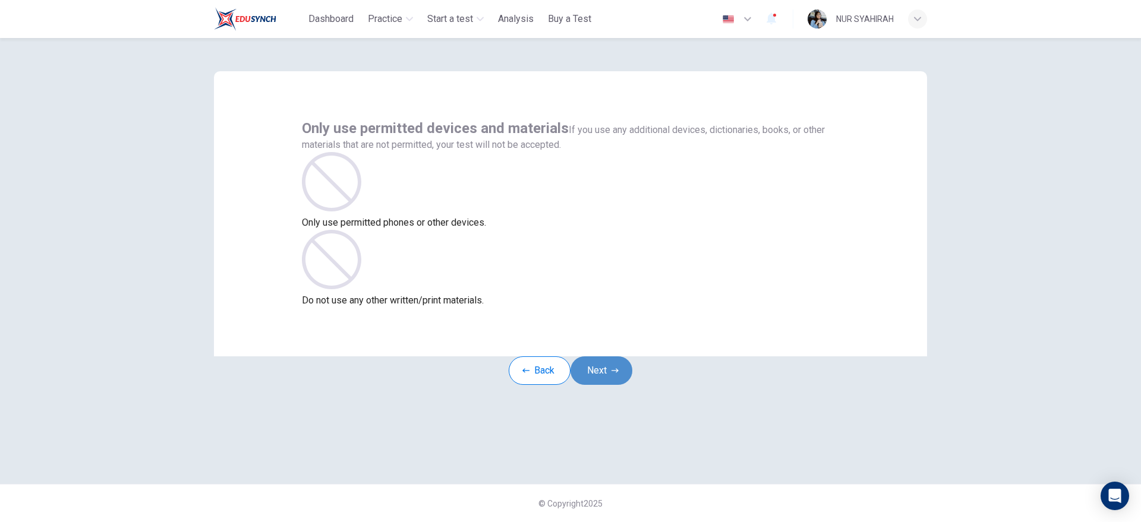
click at [598, 383] on button "Next" at bounding box center [601, 370] width 62 height 29
click at [597, 385] on button "Next" at bounding box center [601, 370] width 62 height 29
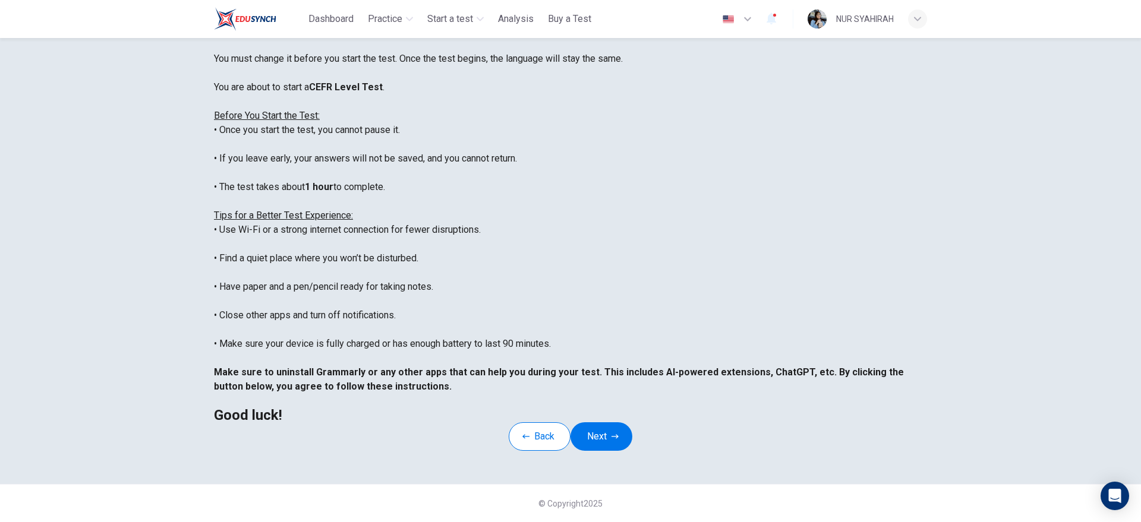
scroll to position [138, 0]
click at [595, 422] on button "Next" at bounding box center [601, 436] width 62 height 29
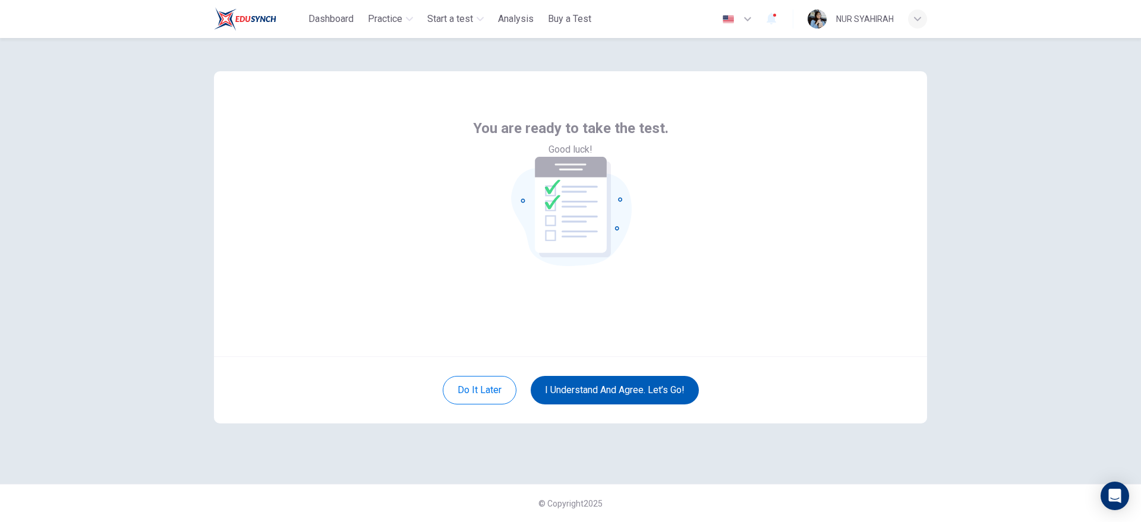
scroll to position [0, 0]
click at [588, 393] on button "I understand and agree. Let’s go!" at bounding box center [615, 390] width 168 height 29
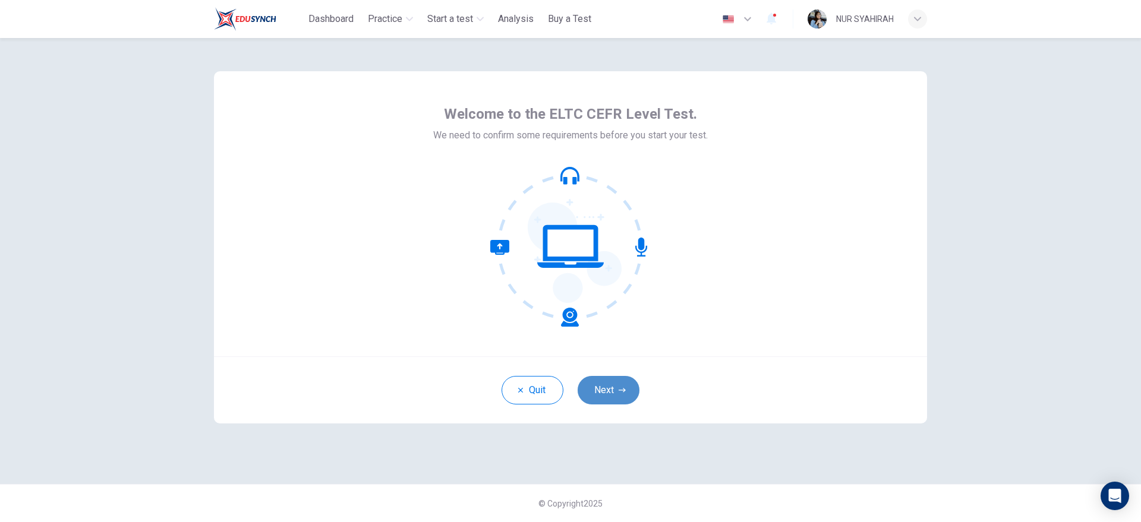
click at [610, 398] on button "Next" at bounding box center [608, 390] width 62 height 29
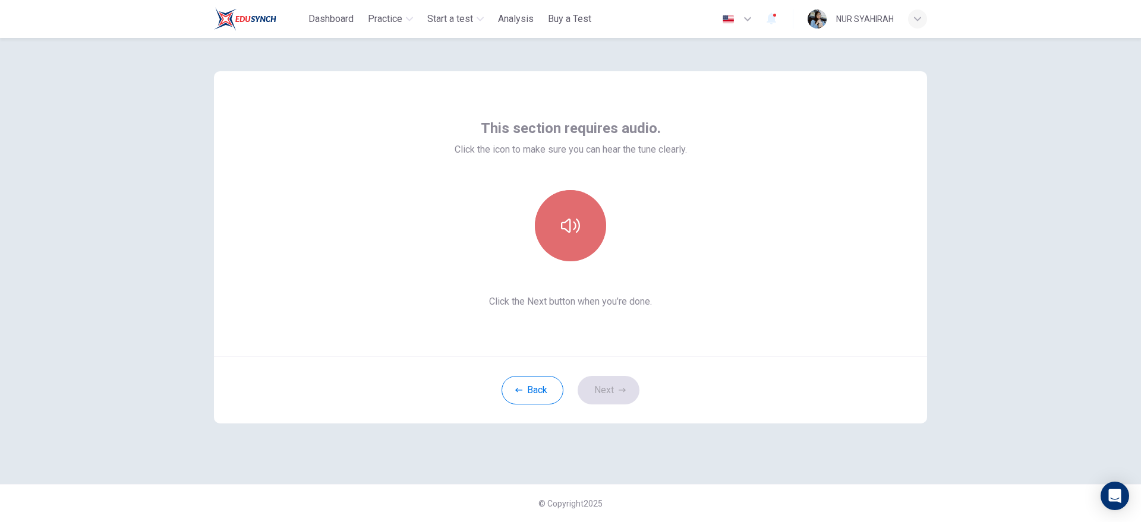
click at [588, 244] on button "button" at bounding box center [570, 225] width 71 height 71
click at [620, 400] on button "Next" at bounding box center [608, 390] width 62 height 29
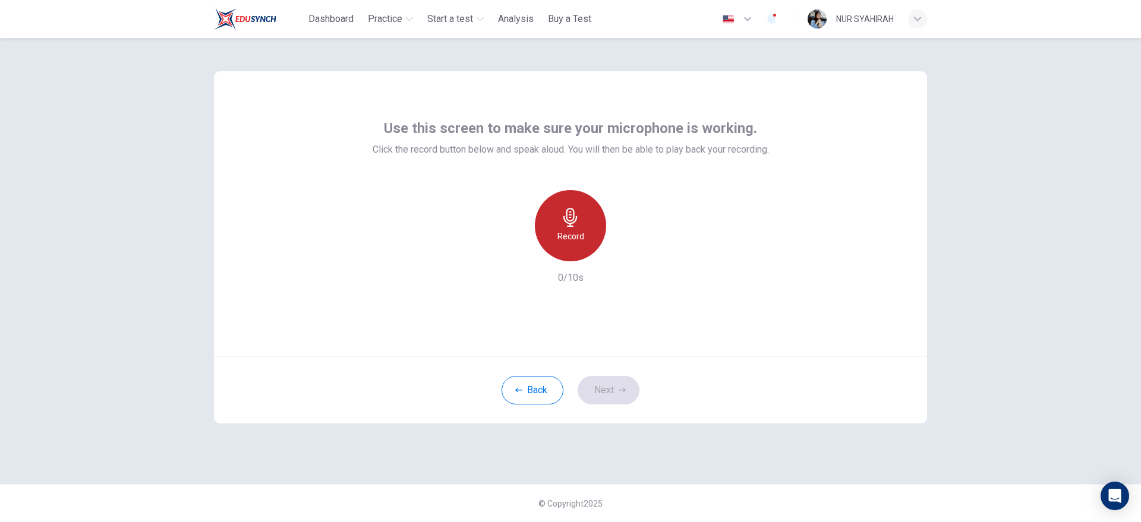
click at [578, 253] on div "Record" at bounding box center [570, 225] width 71 height 71
click at [575, 236] on h6 "Stop" at bounding box center [570, 236] width 18 height 14
drag, startPoint x: 619, startPoint y: 261, endPoint x: 625, endPoint y: 257, distance: 6.9
click at [625, 257] on div "Record" at bounding box center [570, 225] width 128 height 71
click at [625, 257] on icon "button" at bounding box center [625, 252] width 12 height 12
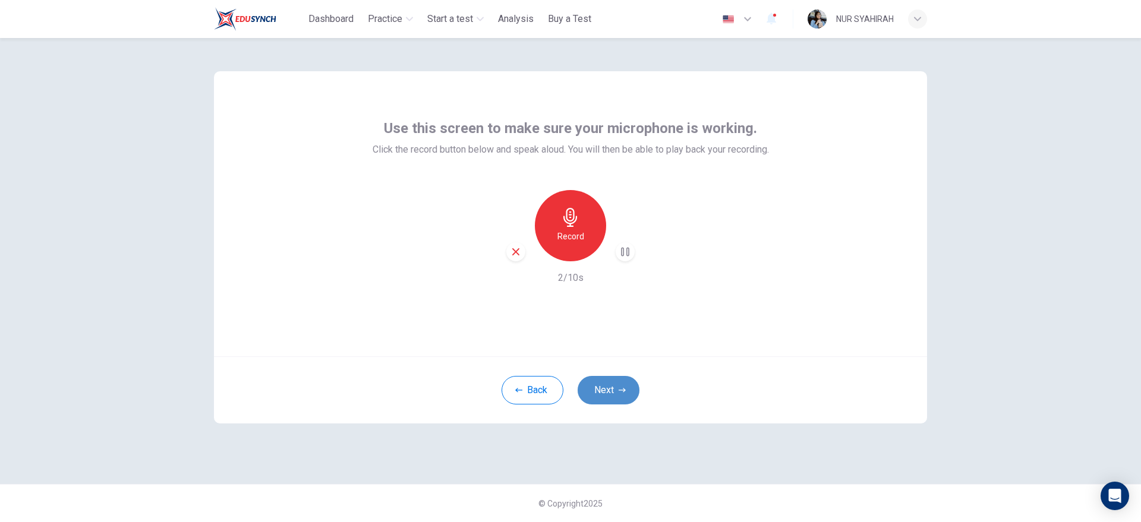
click at [603, 378] on button "Next" at bounding box center [608, 390] width 62 height 29
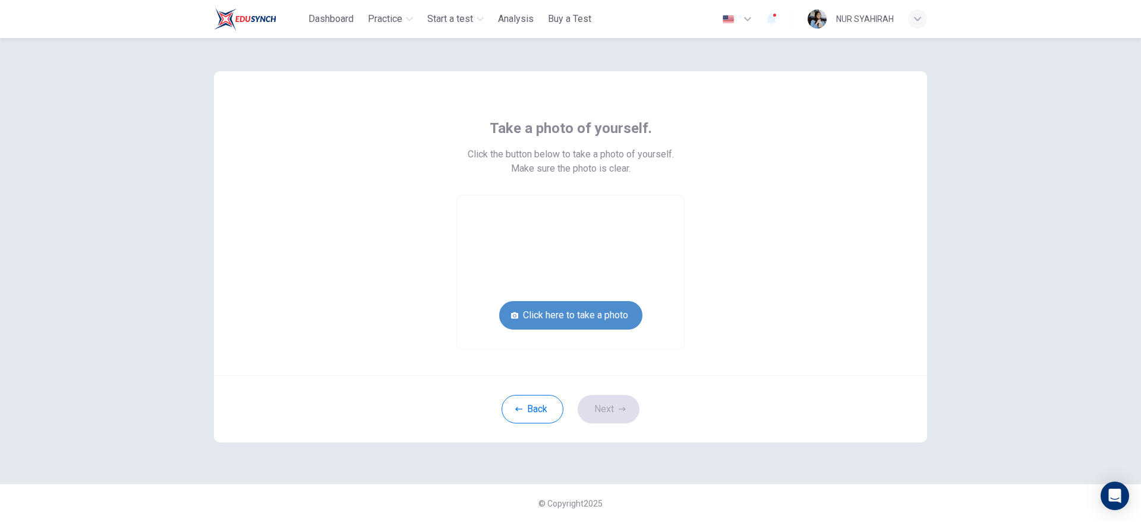
click at [599, 317] on button "Click here to take a photo" at bounding box center [570, 315] width 143 height 29
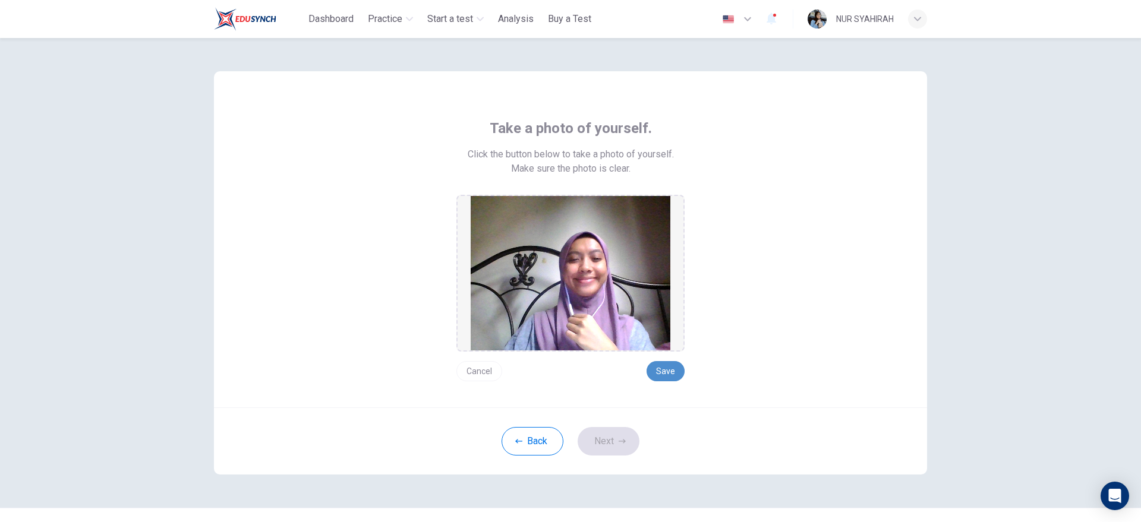
click at [653, 370] on button "Save" at bounding box center [665, 371] width 38 height 20
click at [598, 440] on button "Next" at bounding box center [608, 441] width 62 height 29
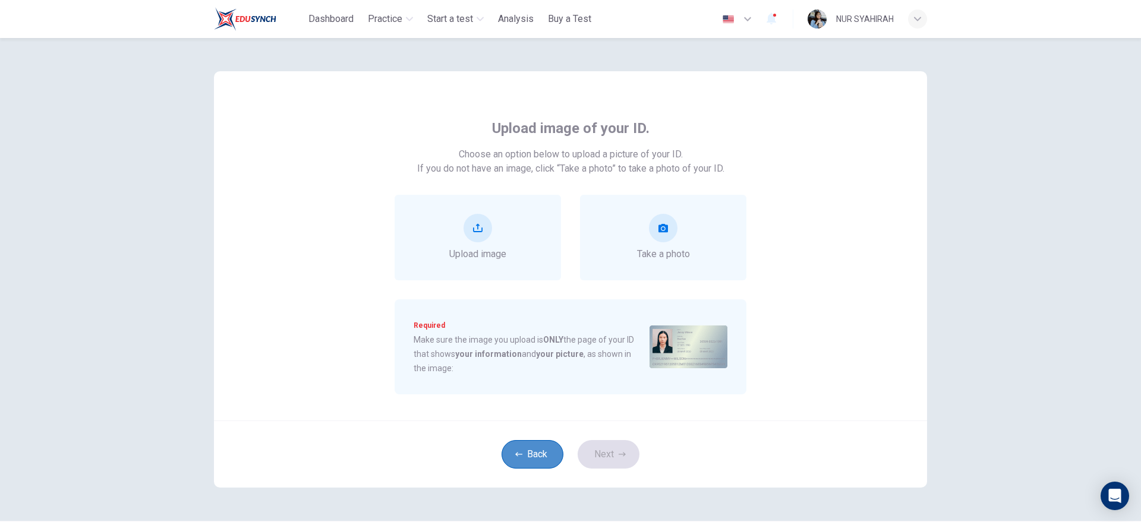
click at [545, 450] on button "Back" at bounding box center [532, 454] width 62 height 29
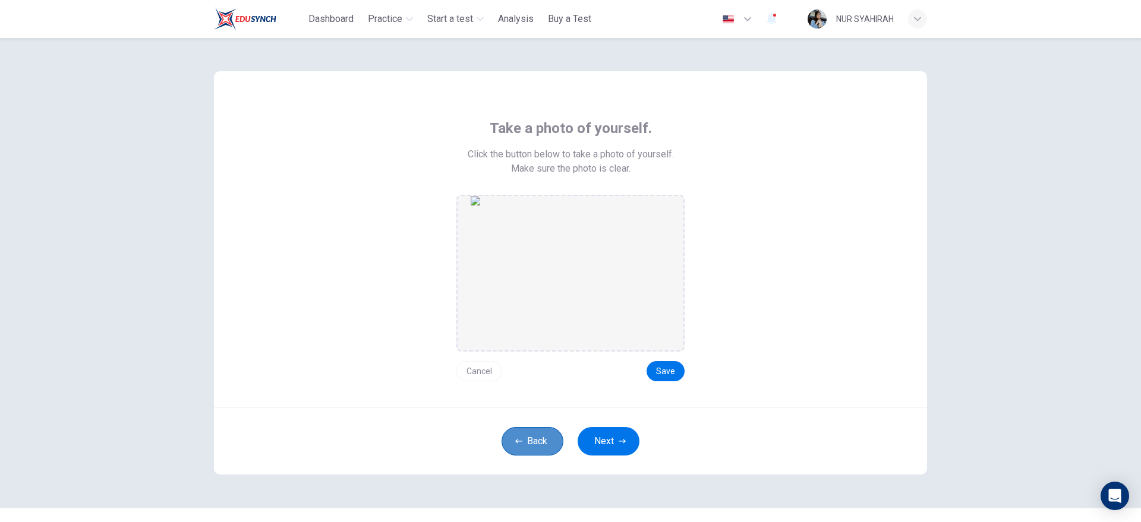
click at [545, 450] on button "Back" at bounding box center [532, 441] width 62 height 29
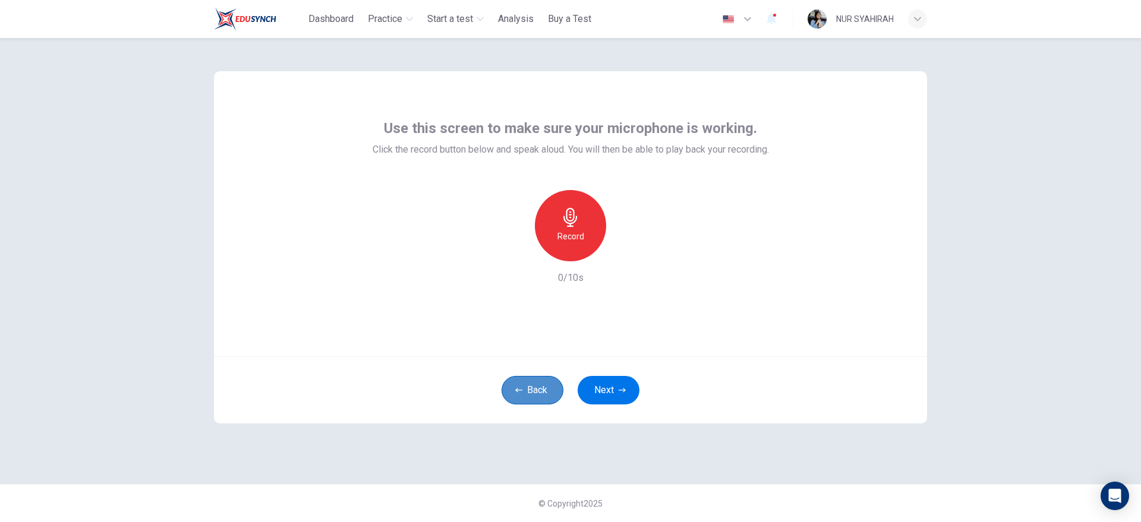
click at [541, 392] on button "Back" at bounding box center [532, 390] width 62 height 29
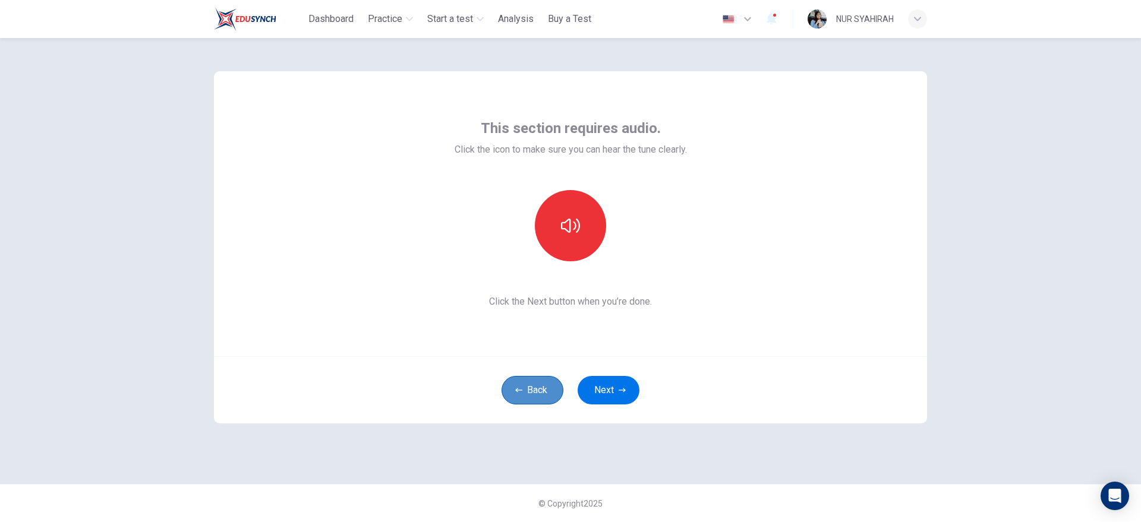
click at [541, 392] on button "Back" at bounding box center [532, 390] width 62 height 29
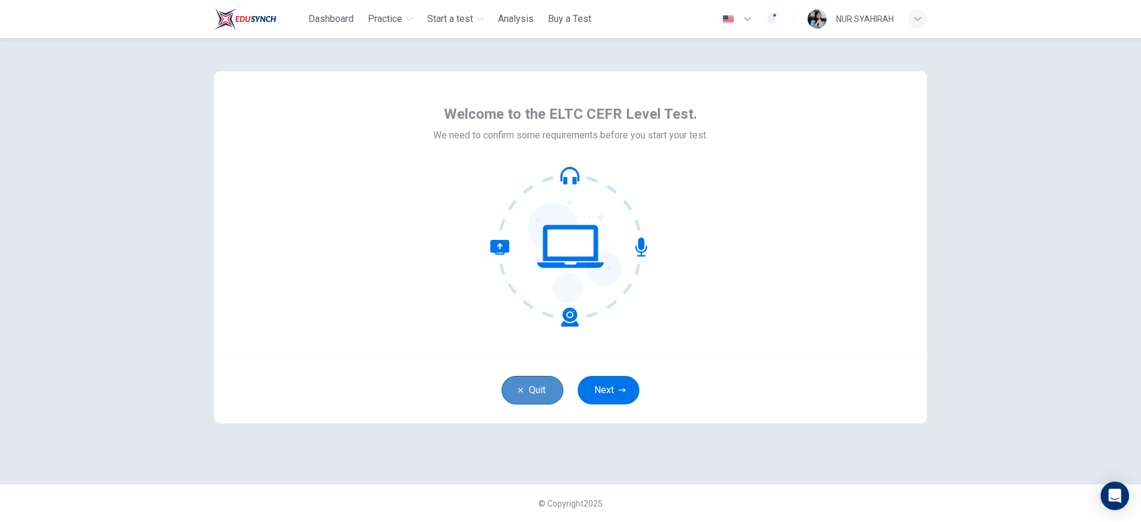
click at [541, 392] on button "Quit" at bounding box center [532, 390] width 62 height 29
click at [517, 380] on button "Quit" at bounding box center [532, 390] width 62 height 29
